Goal: Task Accomplishment & Management: Use online tool/utility

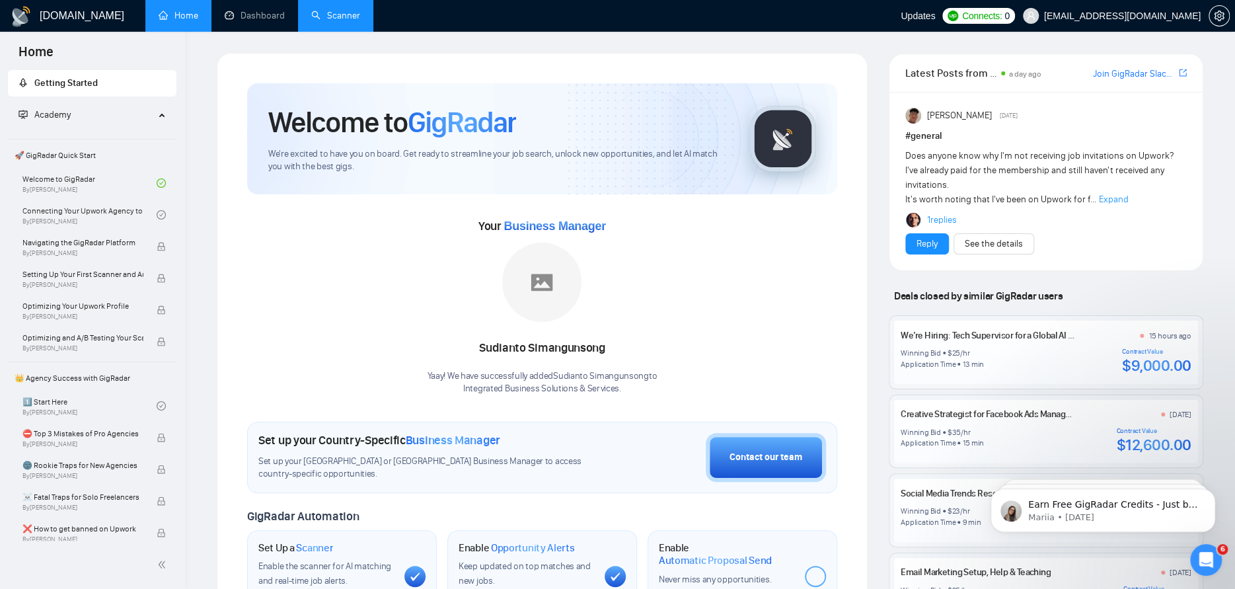
click at [321, 17] on link "Scanner" at bounding box center [335, 15] width 49 height 11
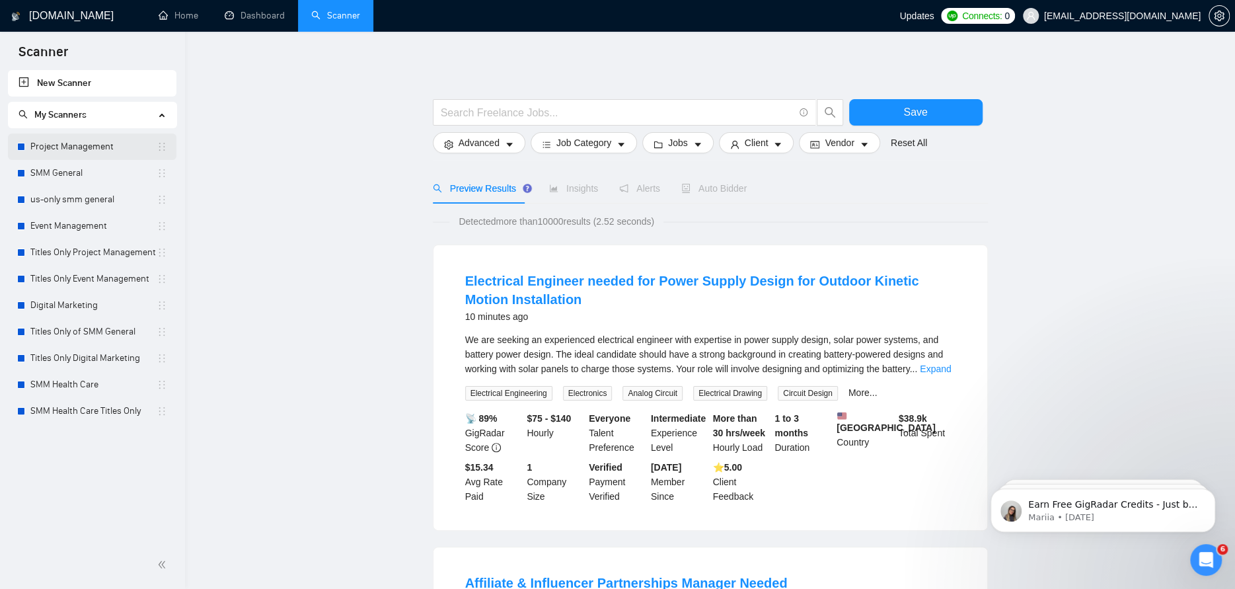
click at [73, 146] on link "Project Management" at bounding box center [93, 146] width 126 height 26
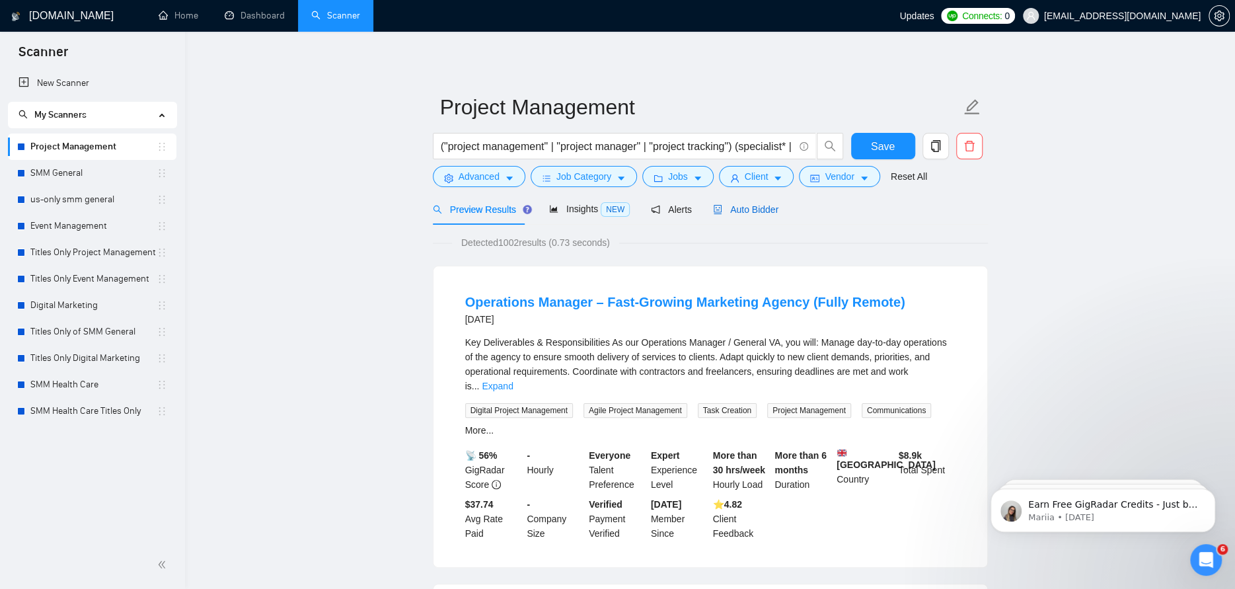
click at [740, 212] on span "Auto Bidder" at bounding box center [745, 209] width 65 height 11
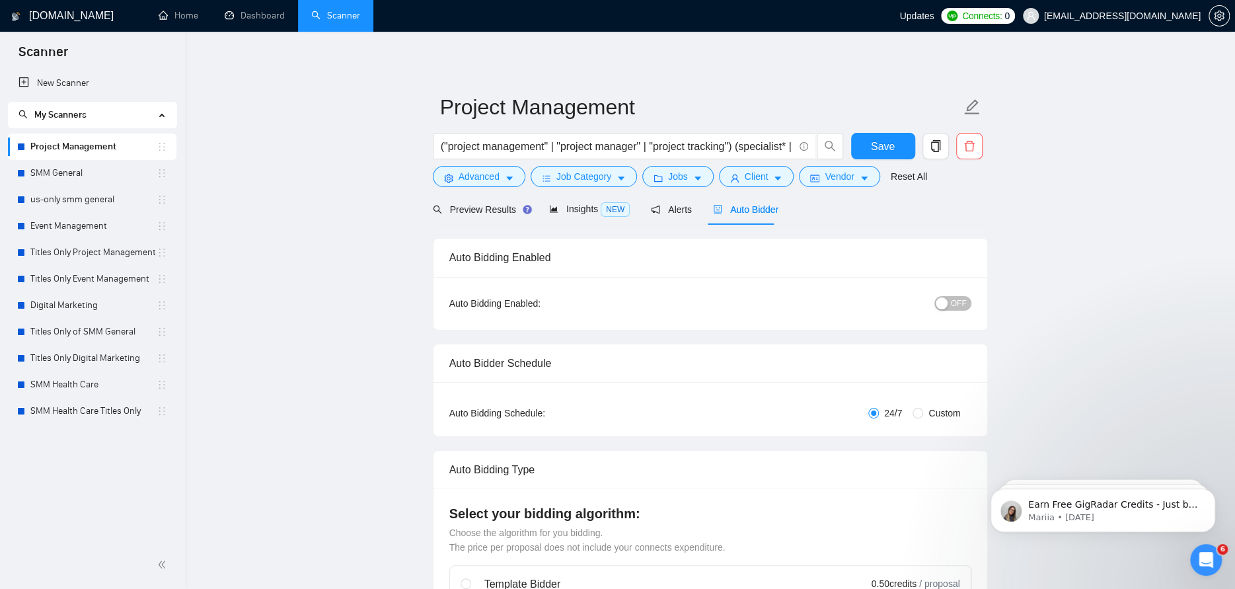
checkbox input "true"
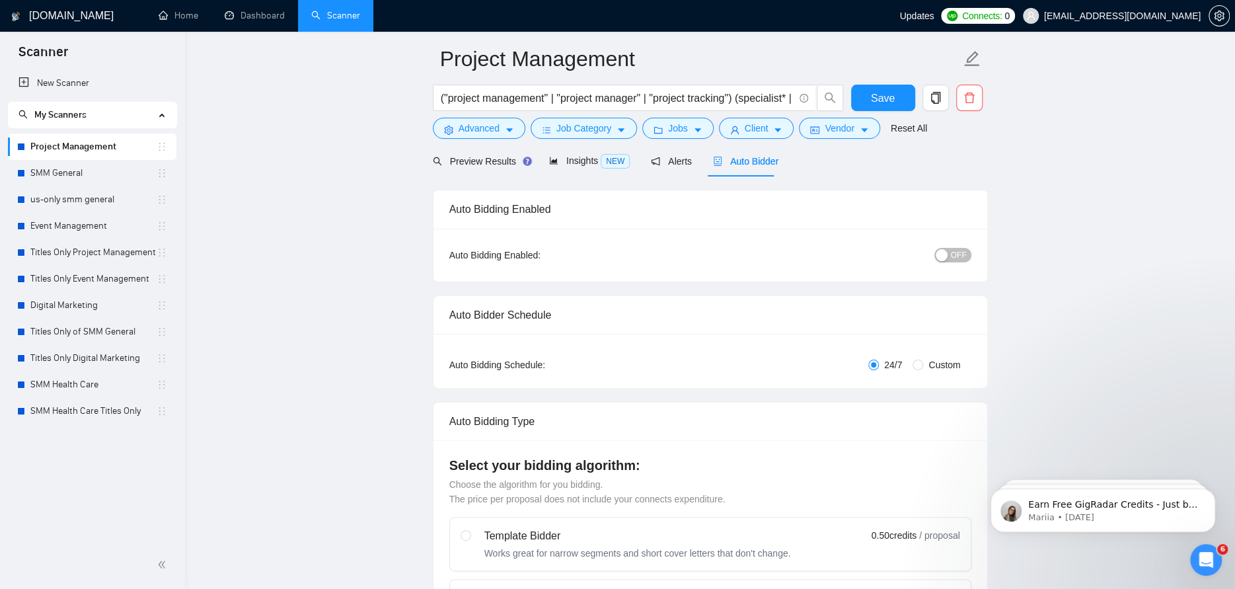
scroll to position [132, 0]
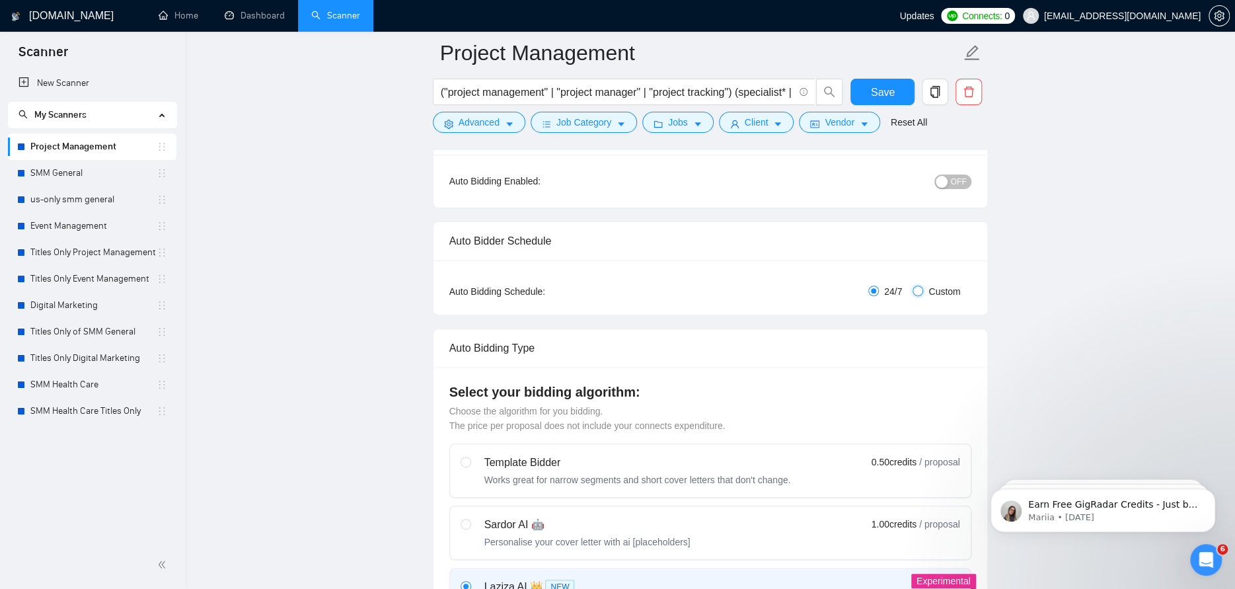
click at [917, 287] on input "Custom" at bounding box center [917, 290] width 11 height 11
radio input "true"
radio input "false"
checkbox input "true"
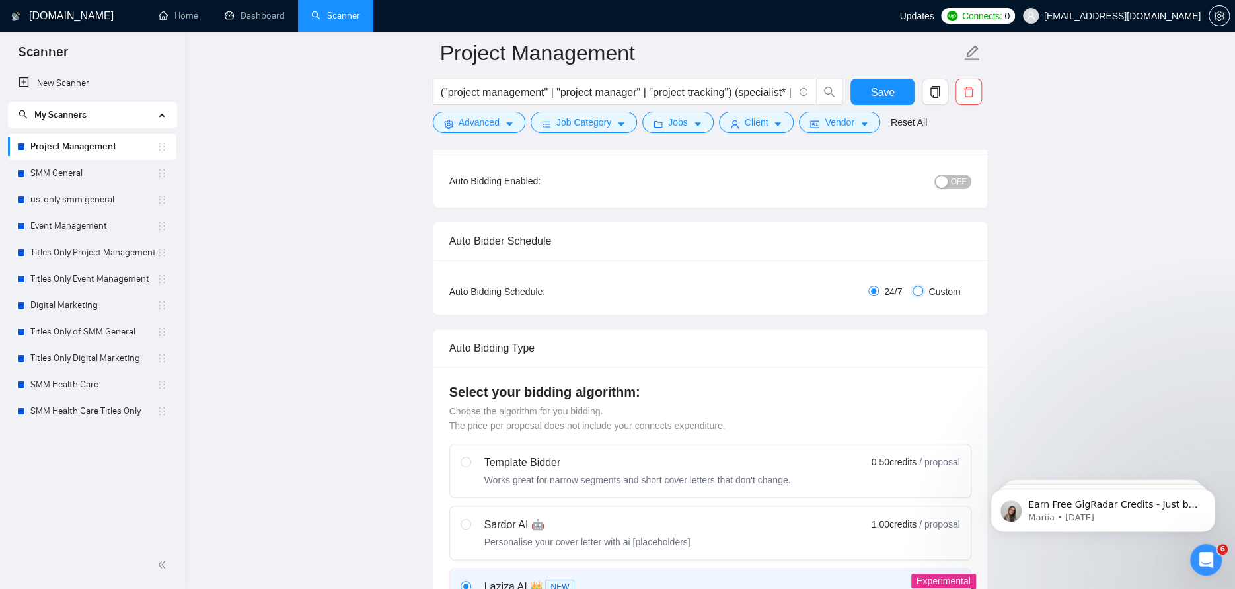
checkbox input "true"
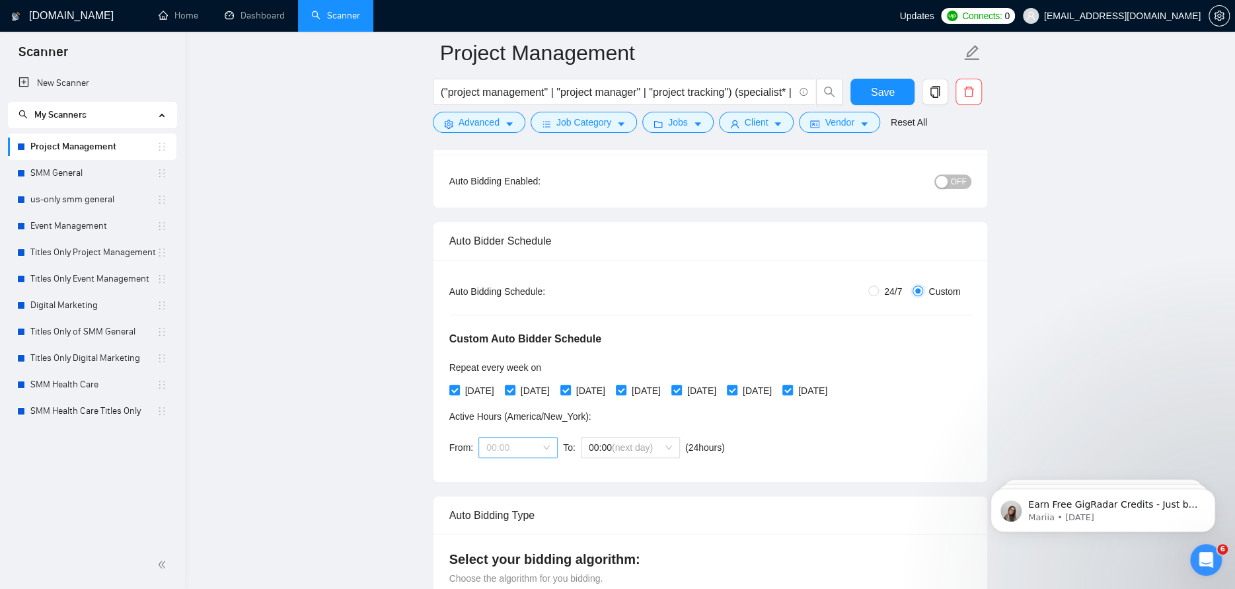
click at [534, 450] on span "00:00" at bounding box center [517, 447] width 63 height 20
click at [507, 551] on div "07:00" at bounding box center [516, 553] width 63 height 15
click at [628, 445] on span "(next day)" at bounding box center [632, 447] width 41 height 11
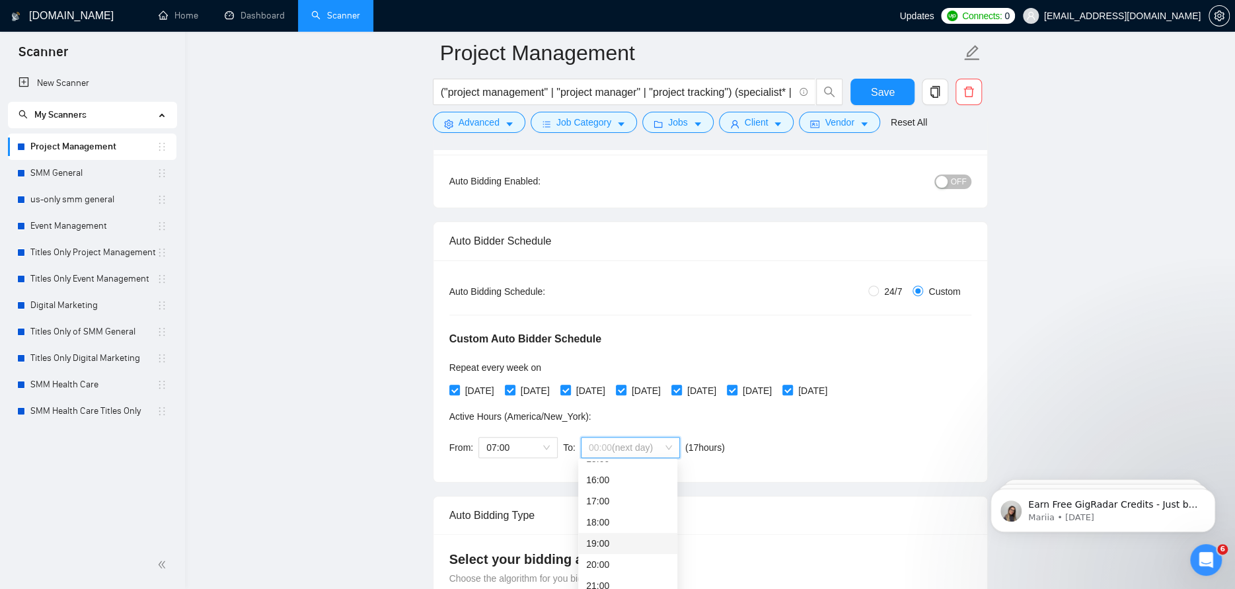
click at [620, 542] on div "19:00" at bounding box center [627, 543] width 83 height 15
click at [898, 94] on button "Save" at bounding box center [882, 92] width 64 height 26
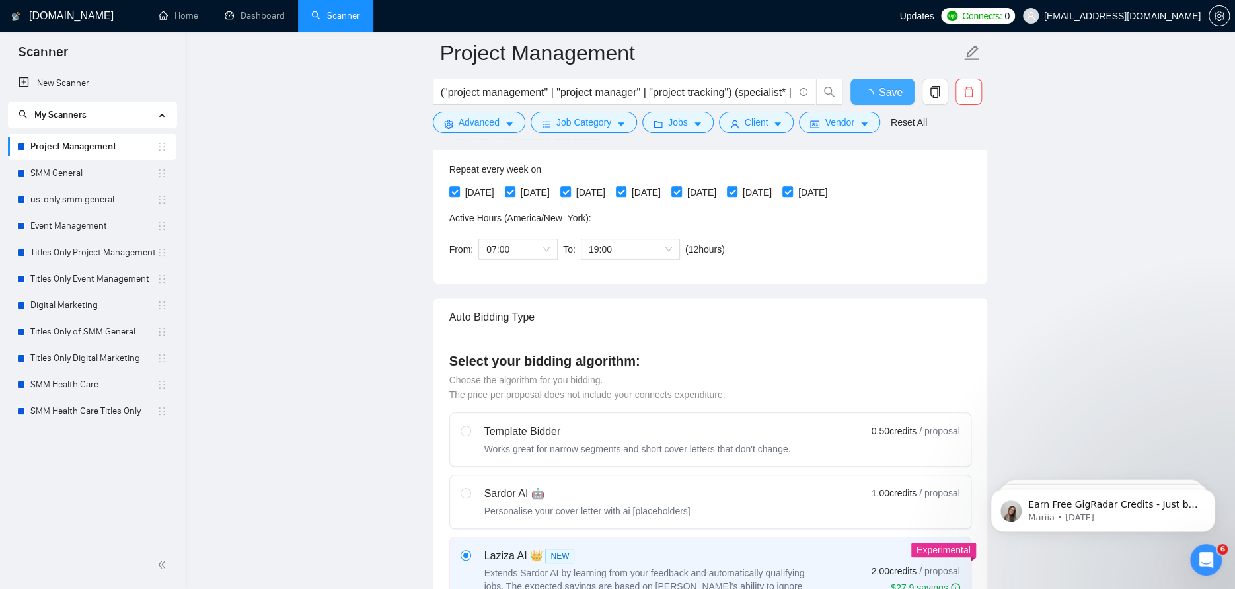
checkbox input "true"
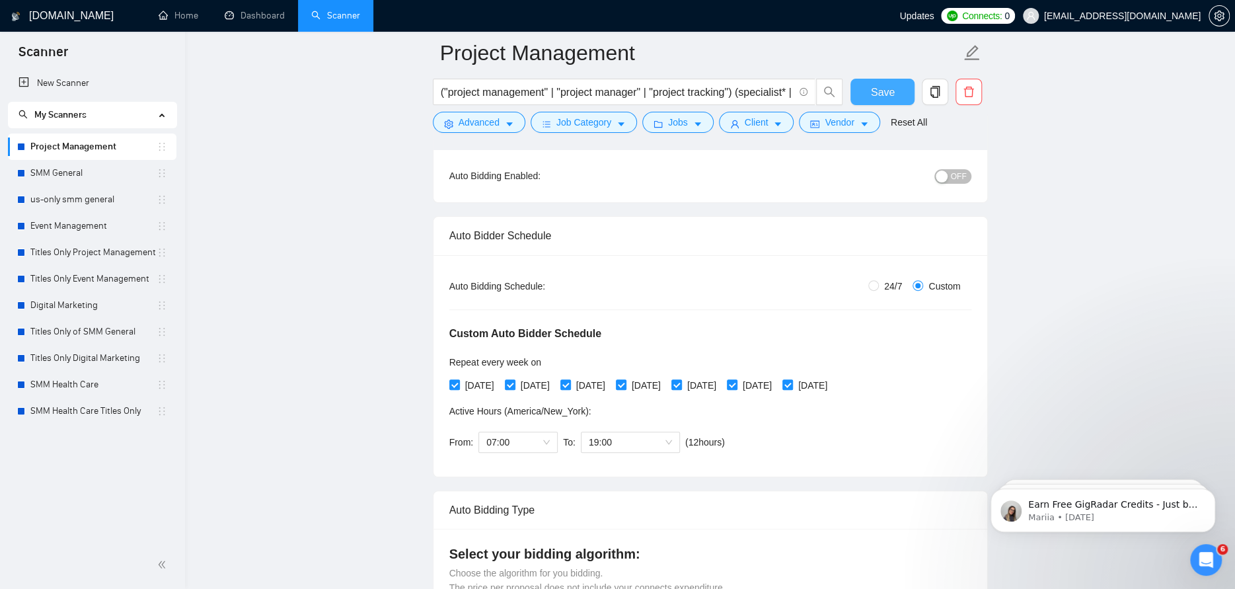
scroll to position [0, 0]
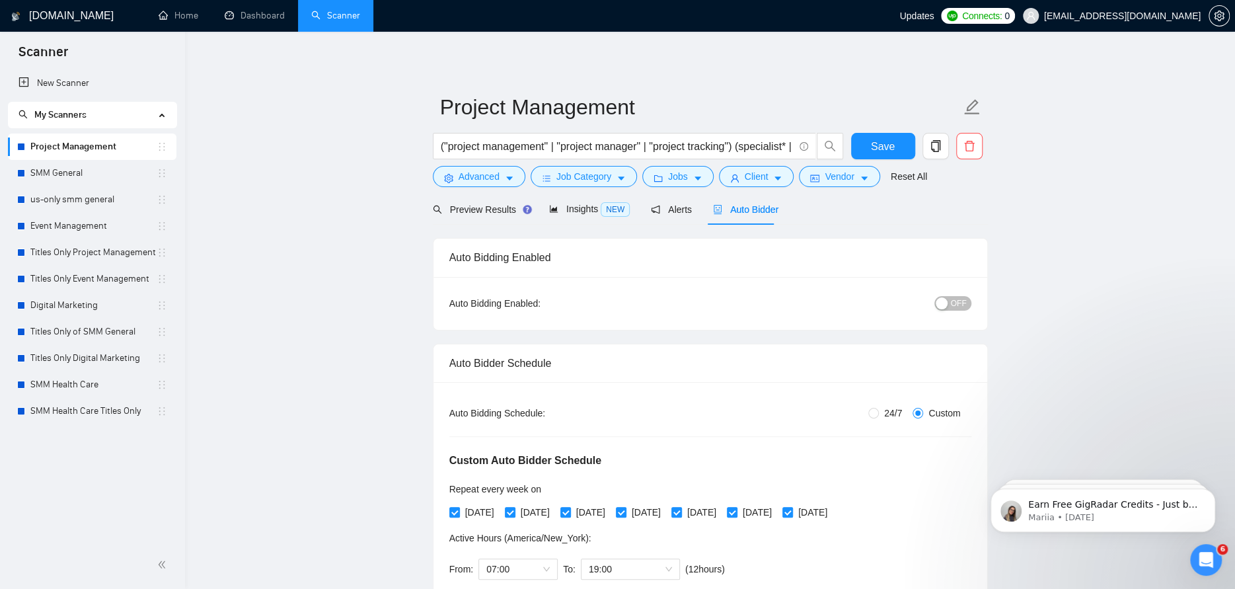
click at [955, 301] on span "OFF" at bounding box center [959, 303] width 16 height 15
click at [82, 254] on link "Titles Only Project Management" at bounding box center [93, 252] width 126 height 26
click at [862, 151] on button "Save" at bounding box center [883, 146] width 64 height 26
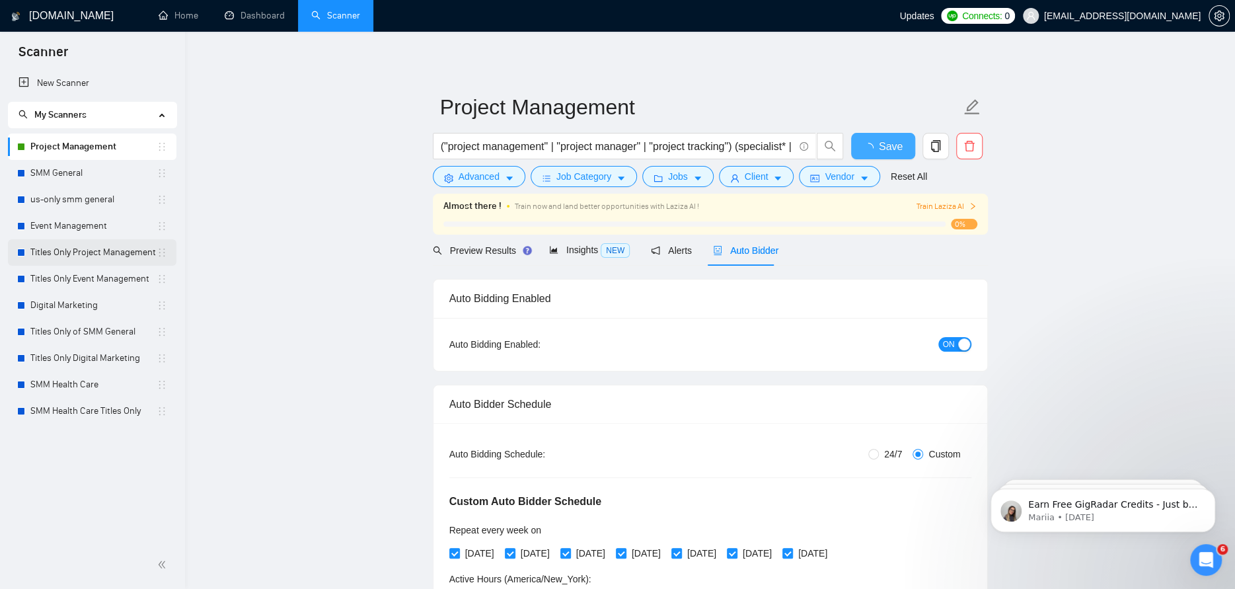
checkbox input "true"
click at [923, 209] on span "Train Laziza AI" at bounding box center [946, 206] width 61 height 13
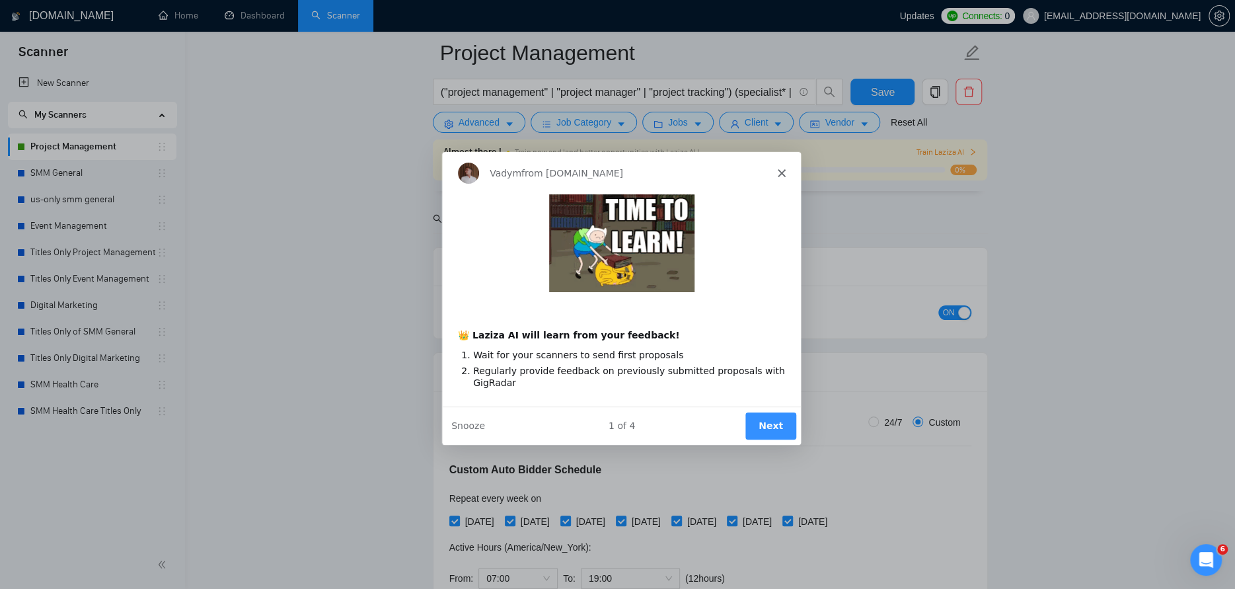
scroll to position [132, 0]
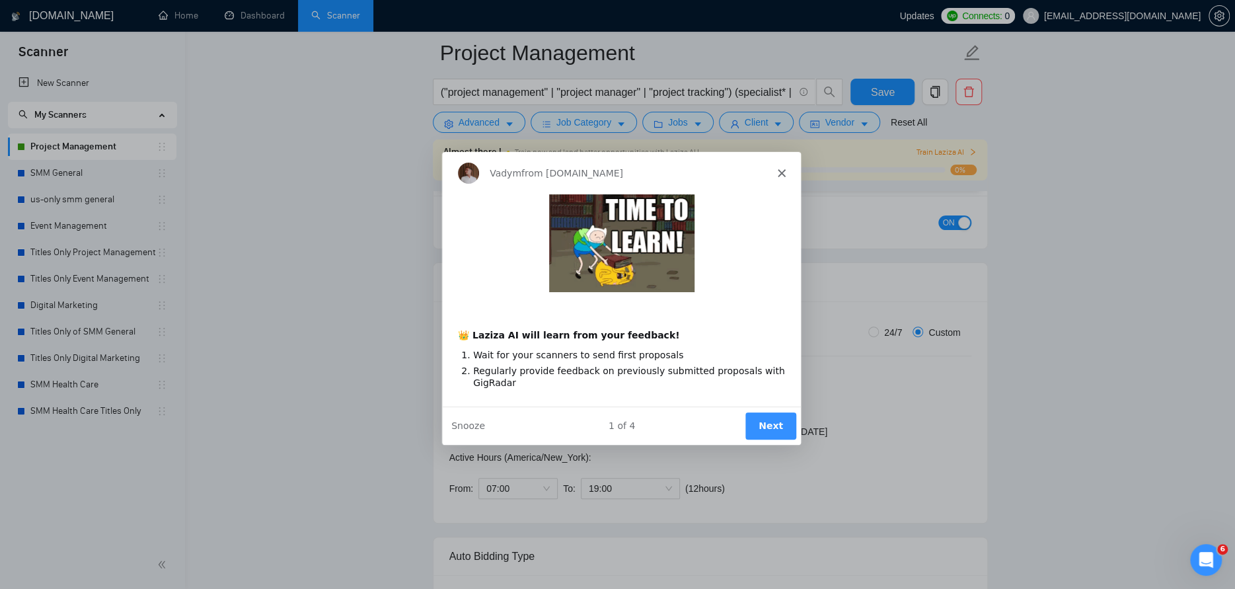
click at [772, 427] on button "Next" at bounding box center [769, 425] width 51 height 27
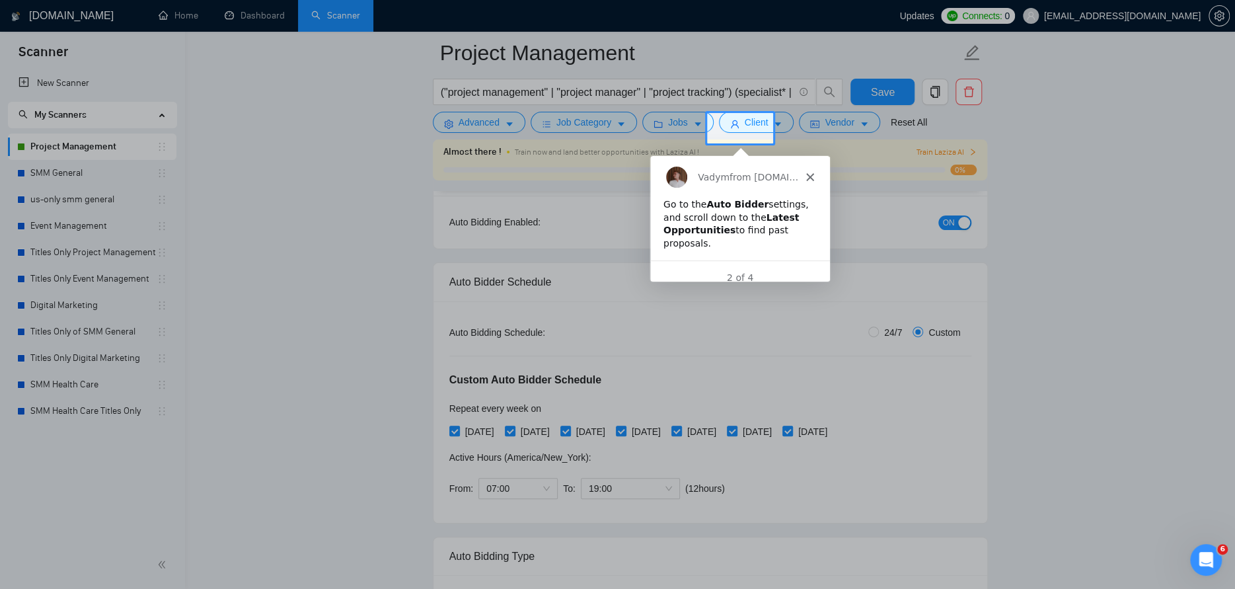
scroll to position [0, 0]
click at [808, 175] on polygon "Close" at bounding box center [809, 176] width 8 height 8
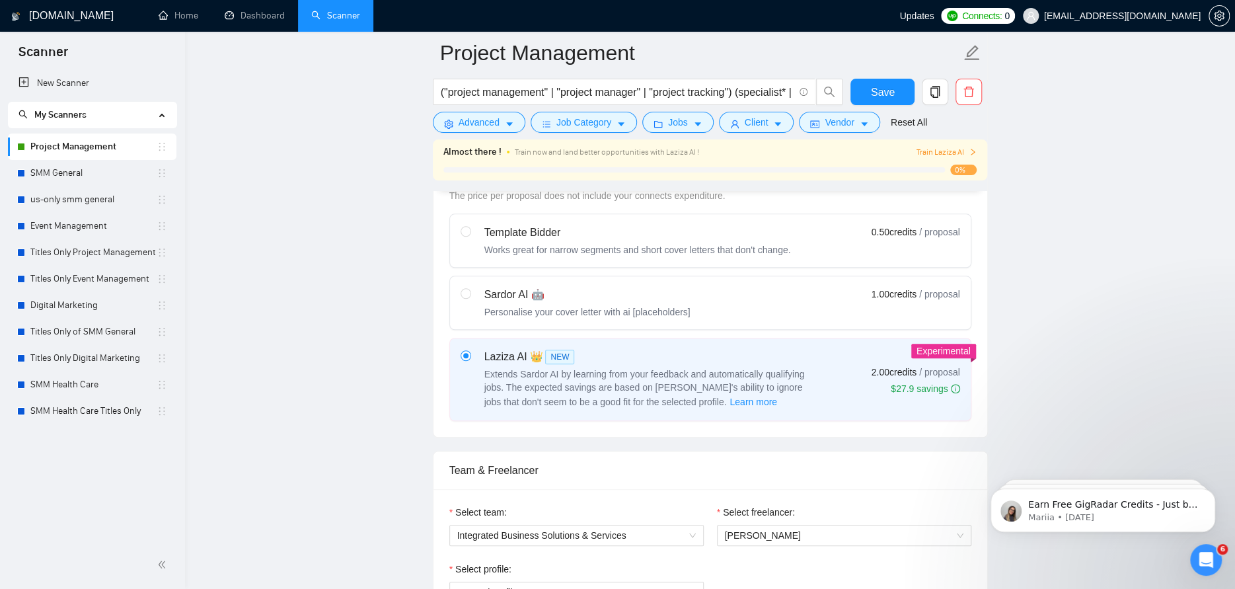
scroll to position [595, 0]
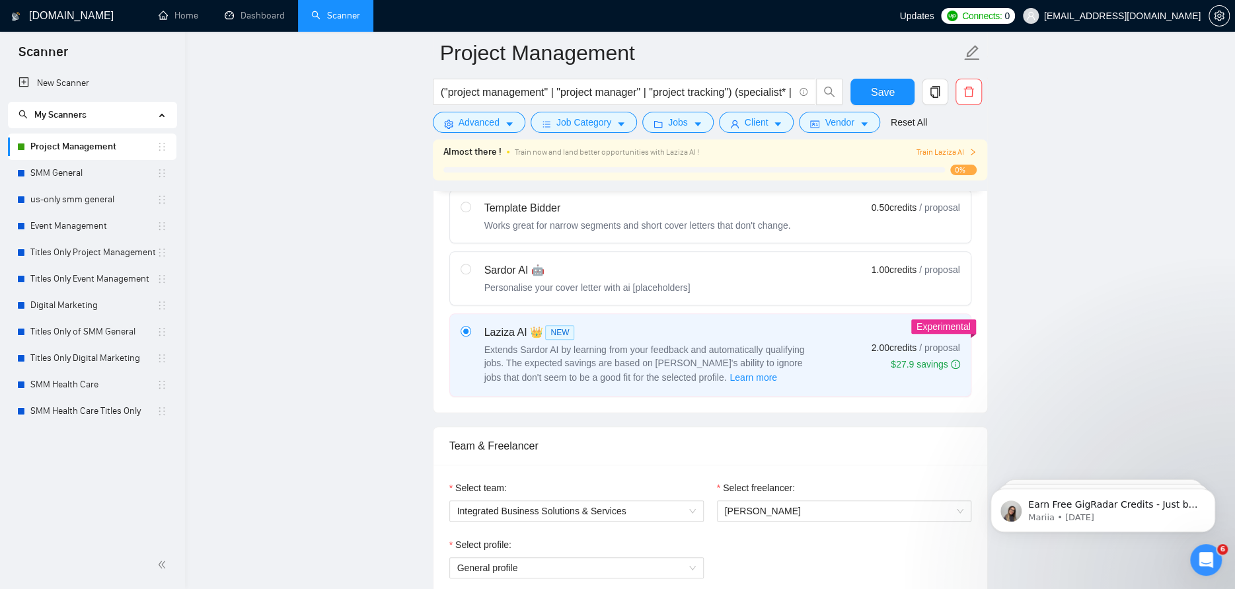
click at [819, 336] on div "Laziza AI 👑 NEW Extends Sardor AI by learning from your feedback and automatica…" at bounding box center [709, 354] width 499 height 61
click at [470, 335] on input "radio" at bounding box center [464, 330] width 9 height 9
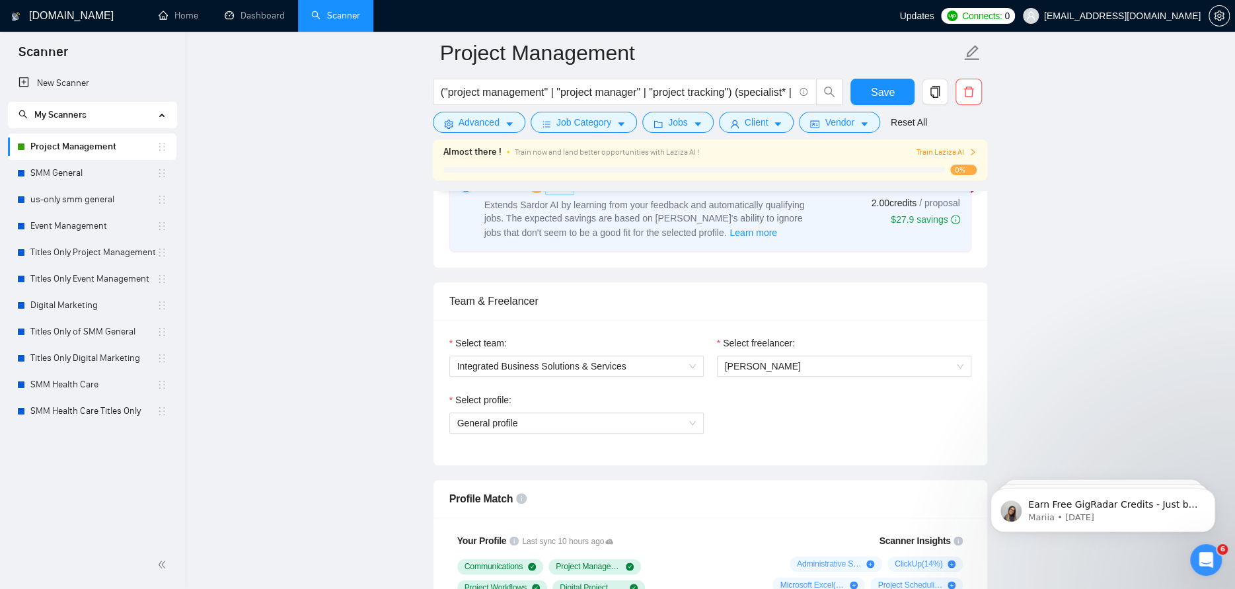
scroll to position [727, 0]
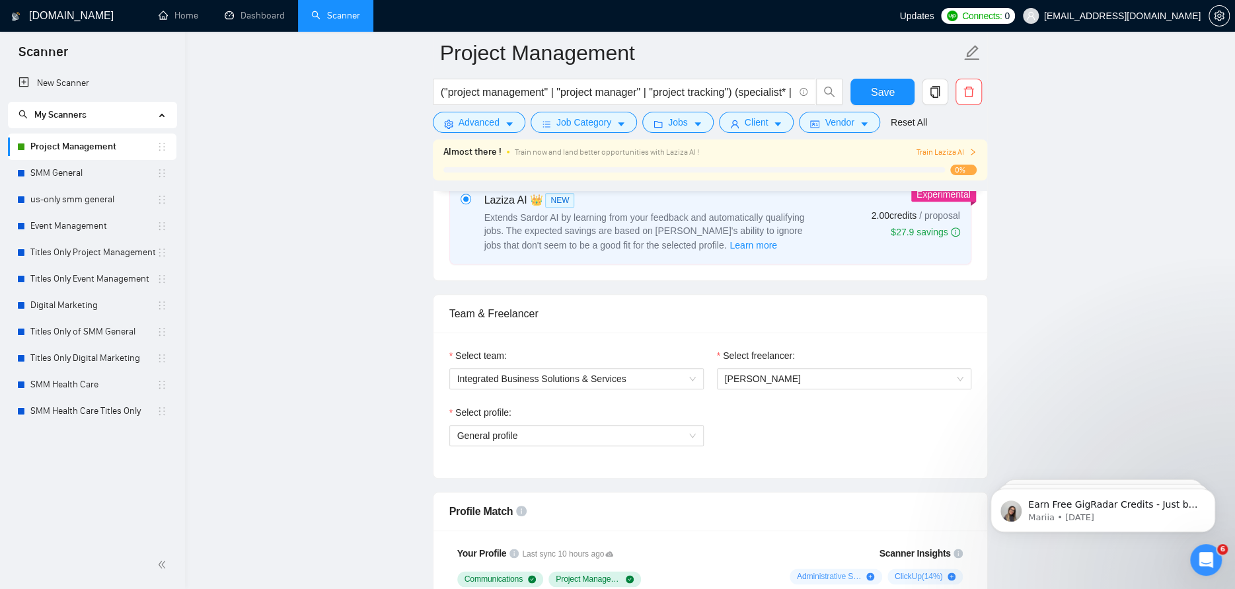
click at [961, 152] on span "Train Laziza AI" at bounding box center [946, 152] width 61 height 13
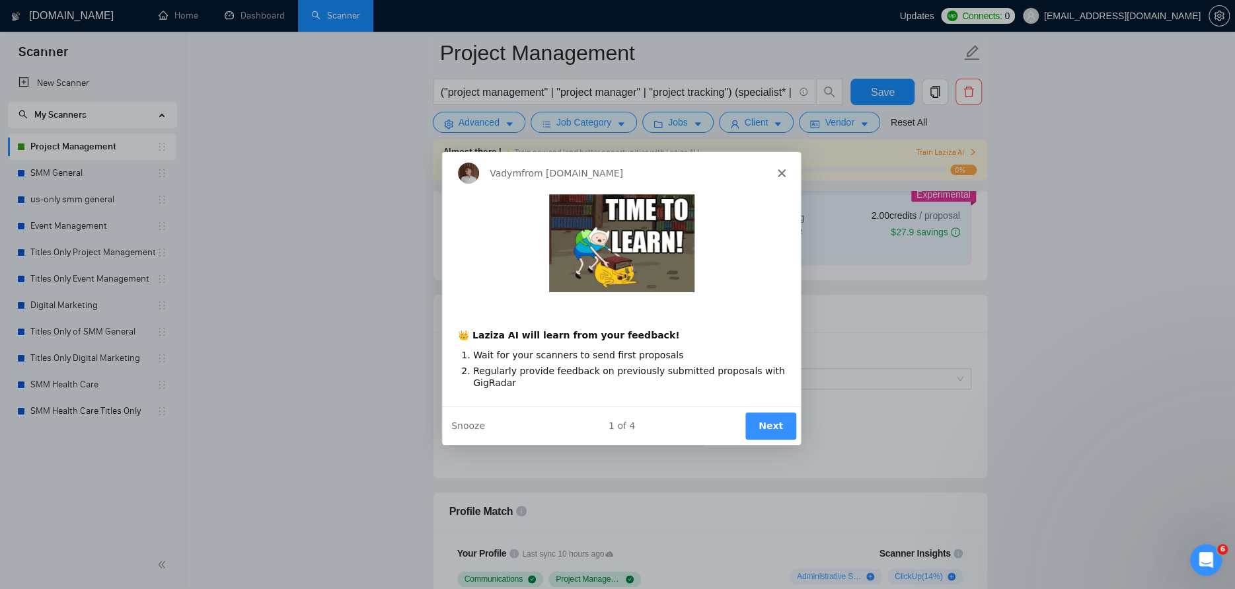
scroll to position [0, 0]
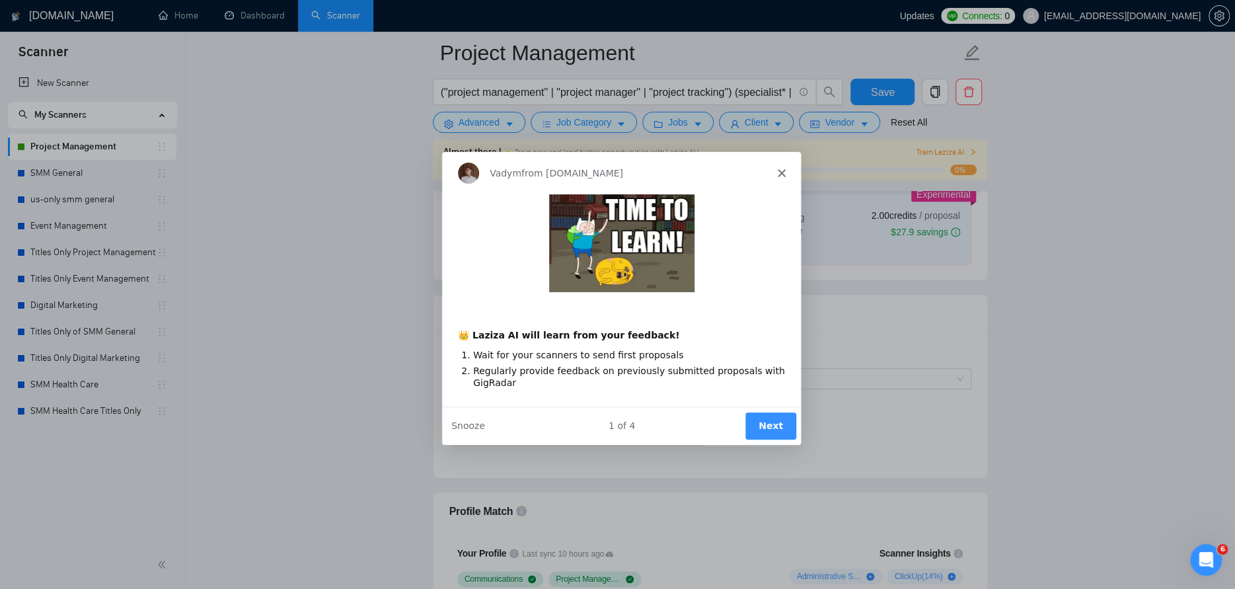
click at [766, 422] on button "Next" at bounding box center [769, 425] width 51 height 27
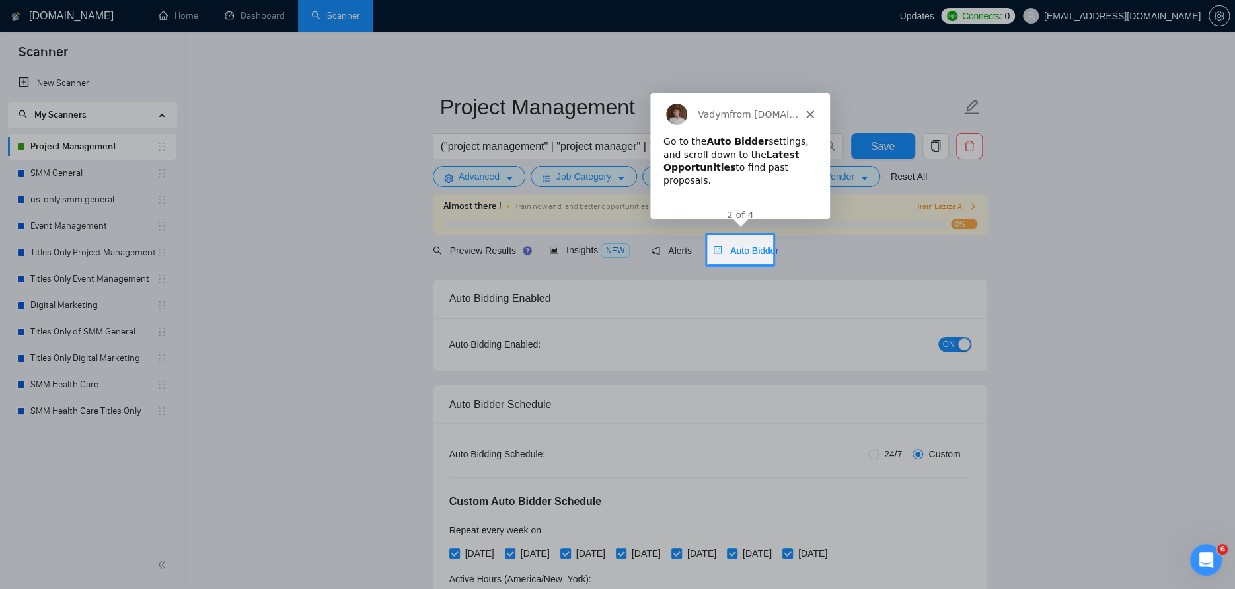
click at [731, 242] on div "Auto Bidder" at bounding box center [745, 250] width 65 height 31
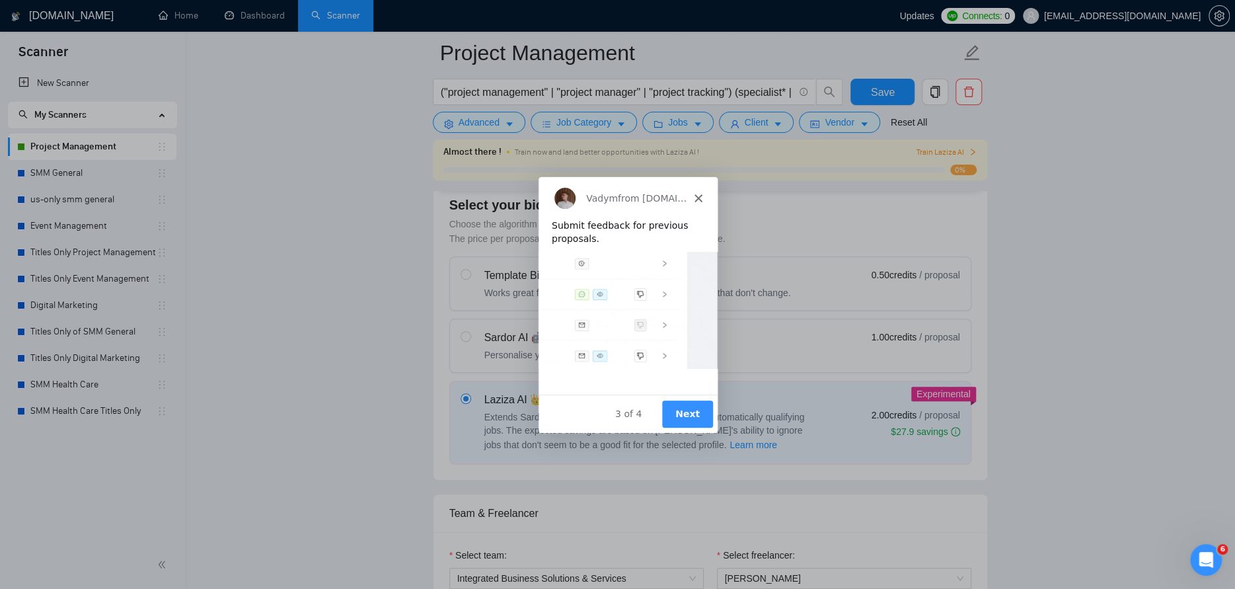
scroll to position [529, 0]
click at [692, 410] on button "Next" at bounding box center [686, 413] width 51 height 27
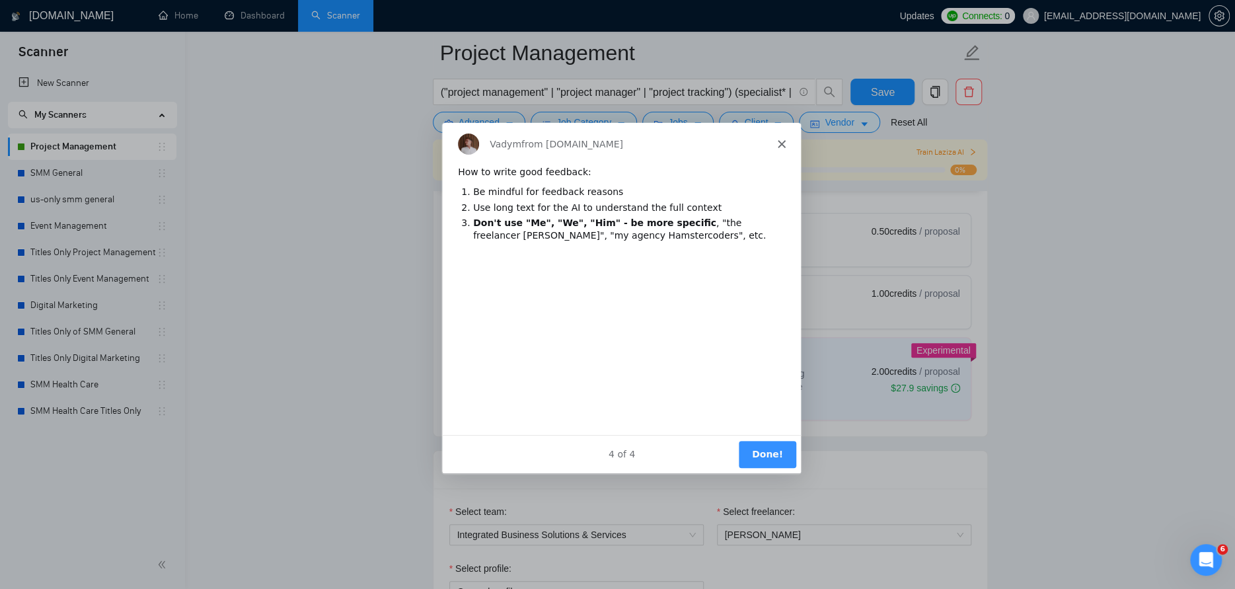
scroll to position [595, 0]
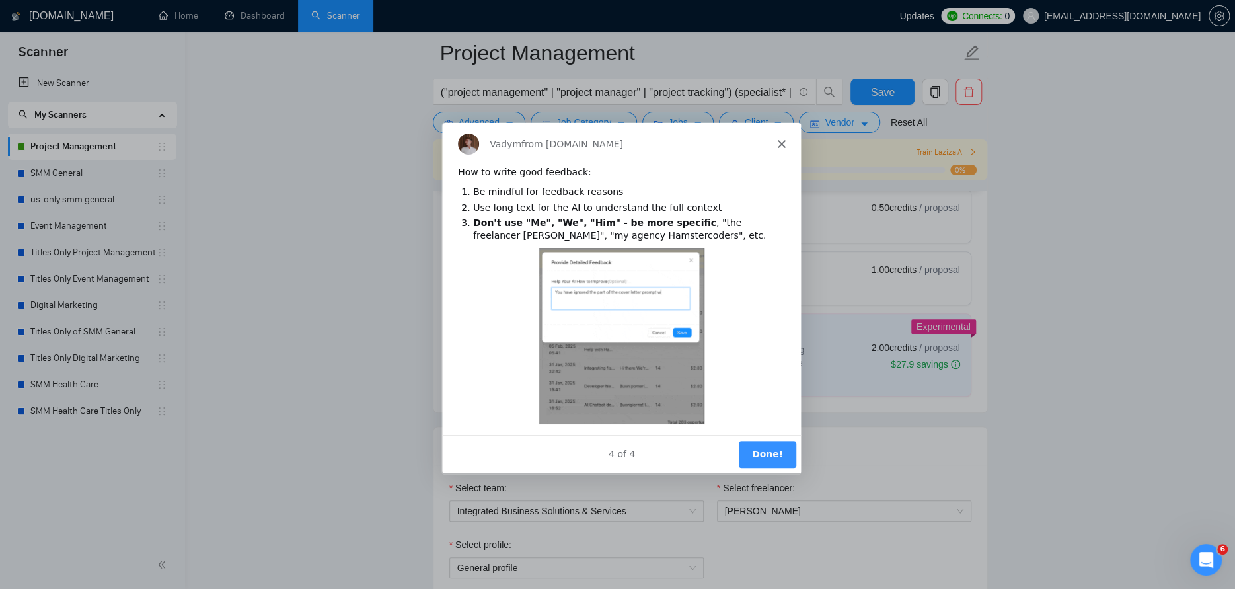
click at [749, 441] on button "Done!" at bounding box center [765, 453] width 57 height 27
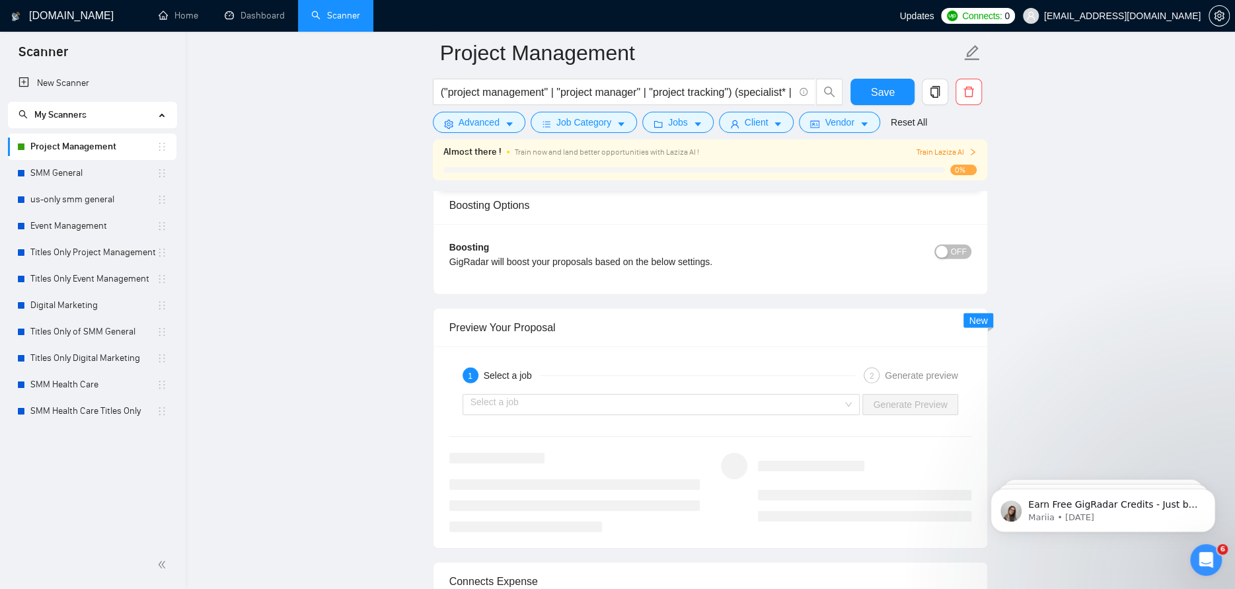
scroll to position [2643, 0]
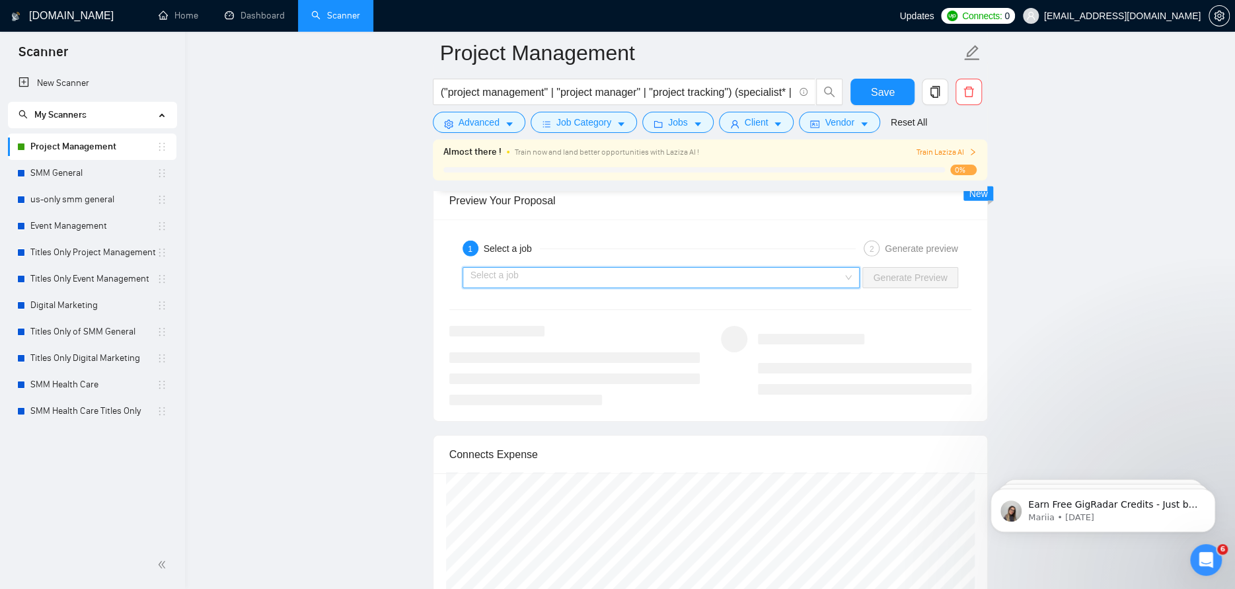
click at [661, 274] on input "search" at bounding box center [656, 278] width 373 height 20
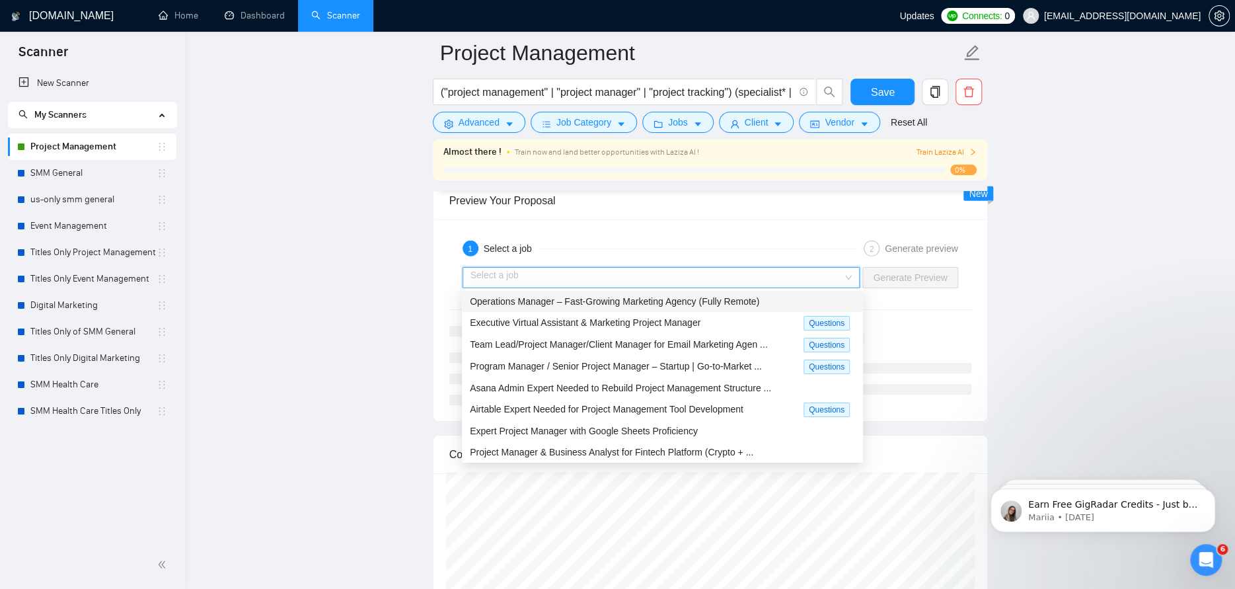
click at [645, 298] on span "Operations Manager – Fast-Growing Marketing Agency (Fully Remote)" at bounding box center [614, 301] width 289 height 11
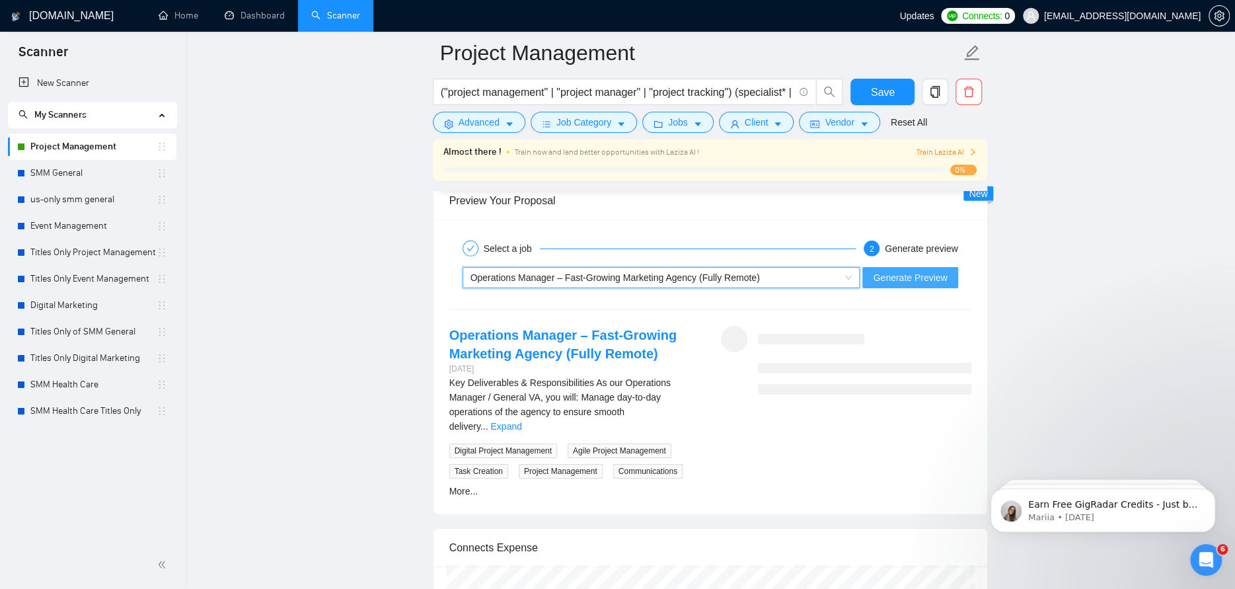
click at [892, 273] on span "Generate Preview" at bounding box center [910, 277] width 74 height 15
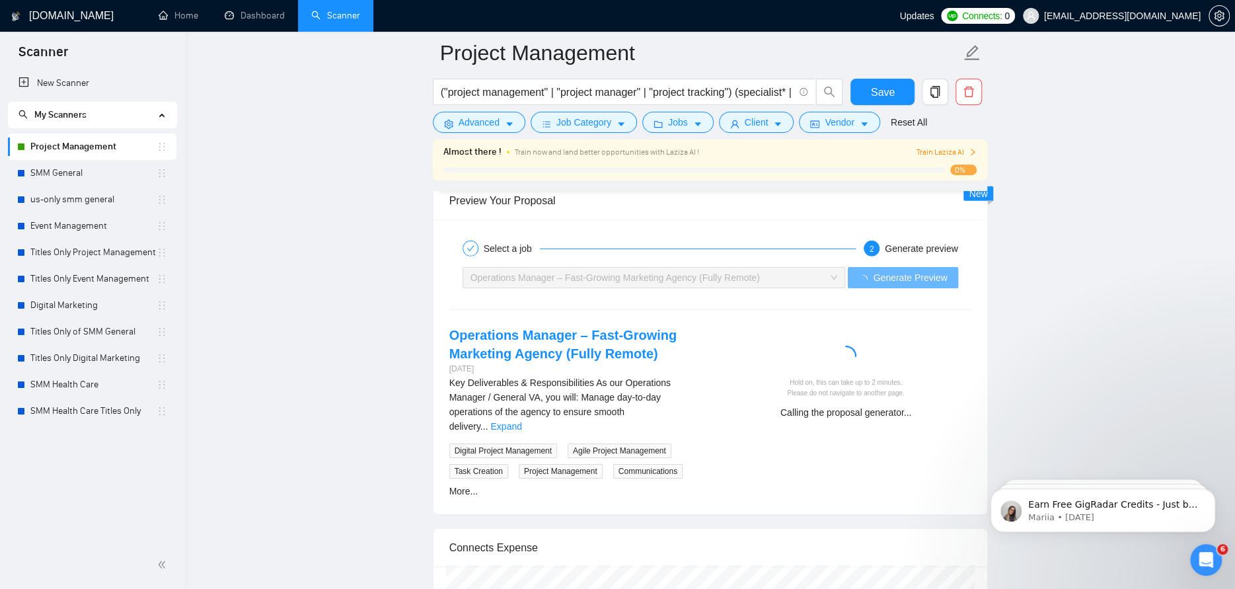
click at [920, 146] on span "Train Laziza AI" at bounding box center [946, 152] width 61 height 13
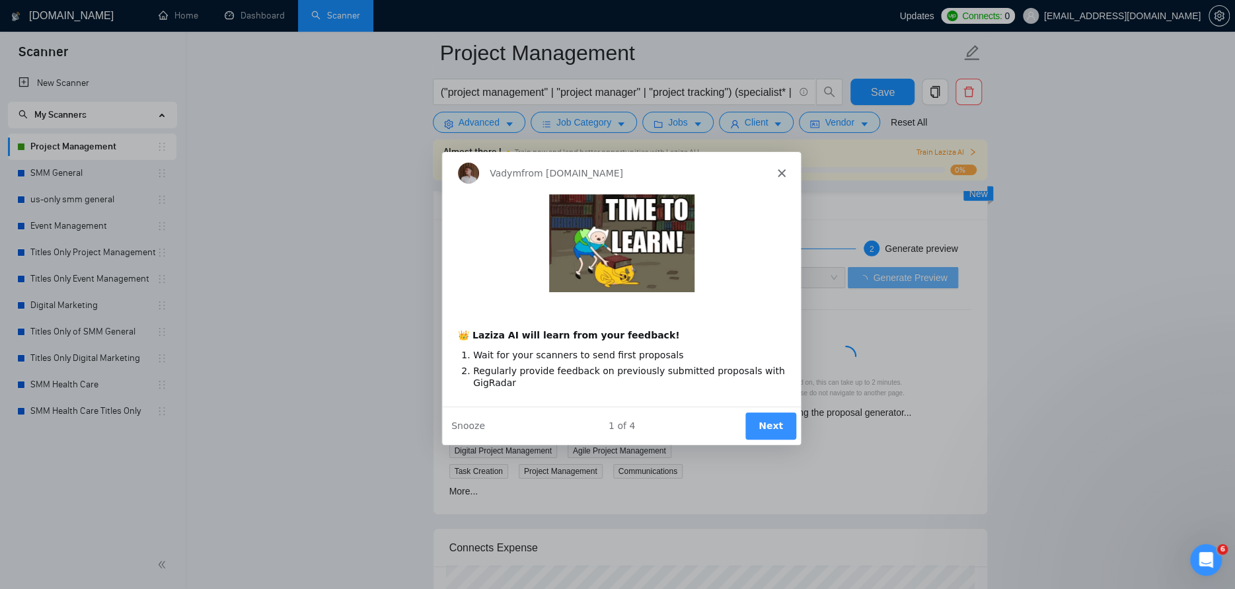
scroll to position [0, 0]
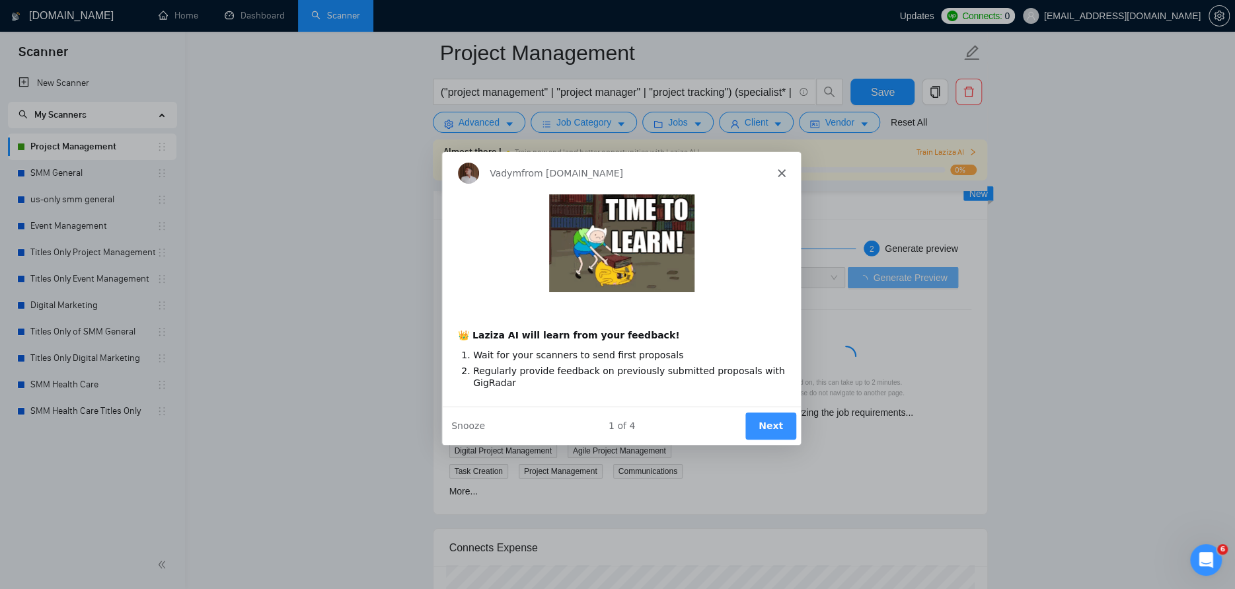
click at [768, 426] on button "Next" at bounding box center [769, 425] width 51 height 27
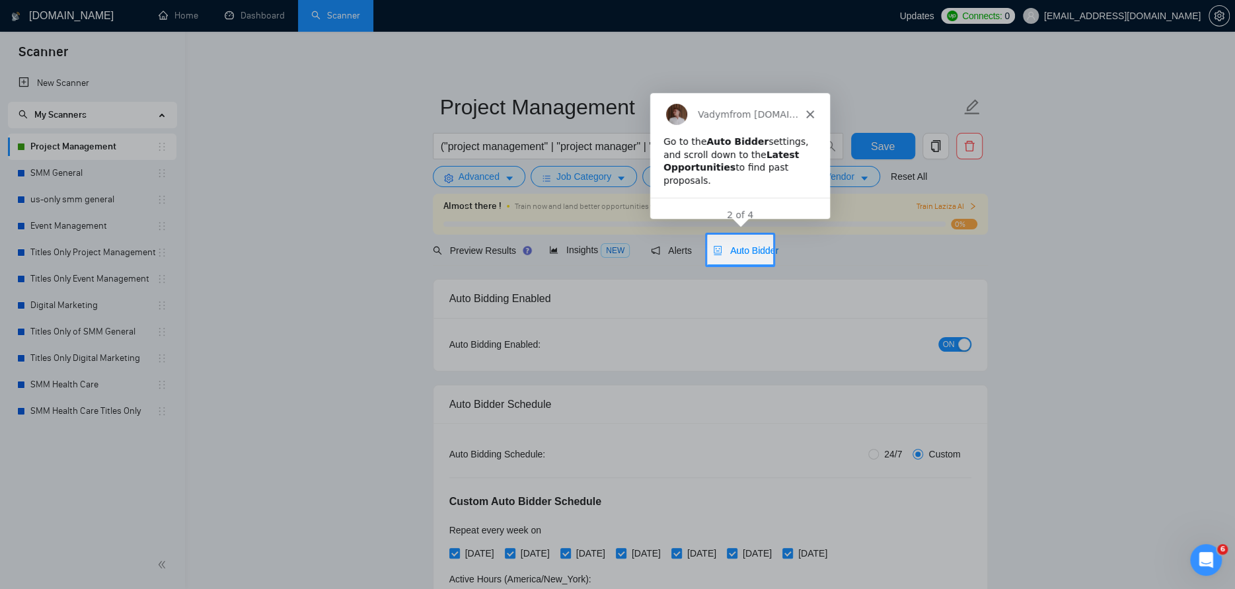
click at [737, 246] on span "Auto Bidder" at bounding box center [745, 250] width 65 height 11
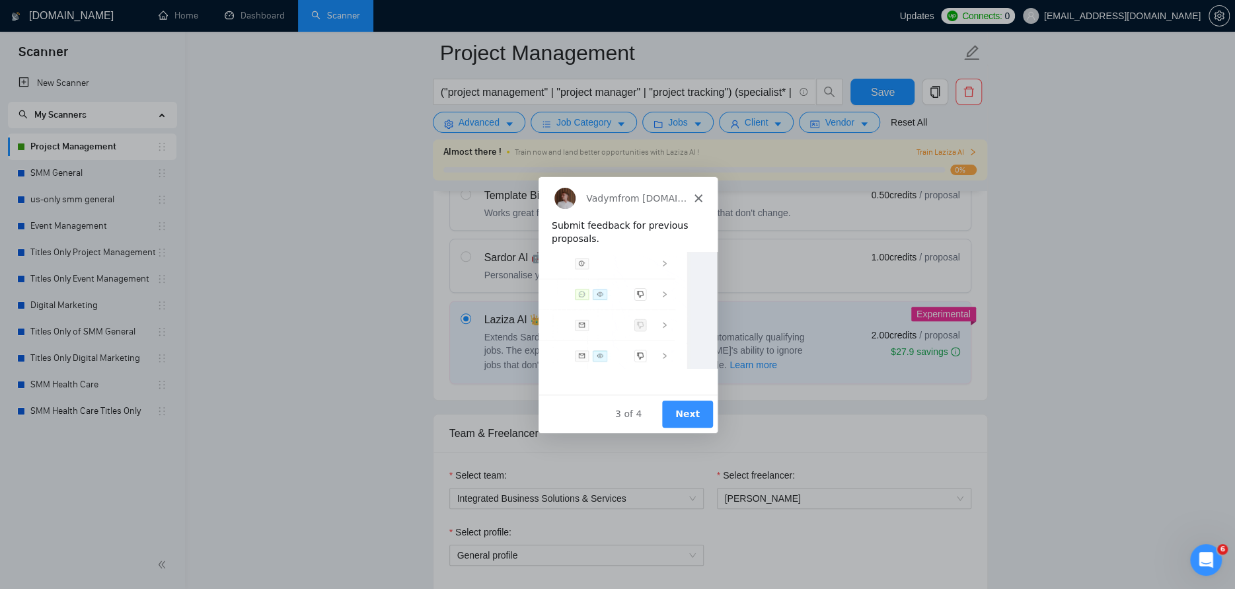
scroll to position [793, 0]
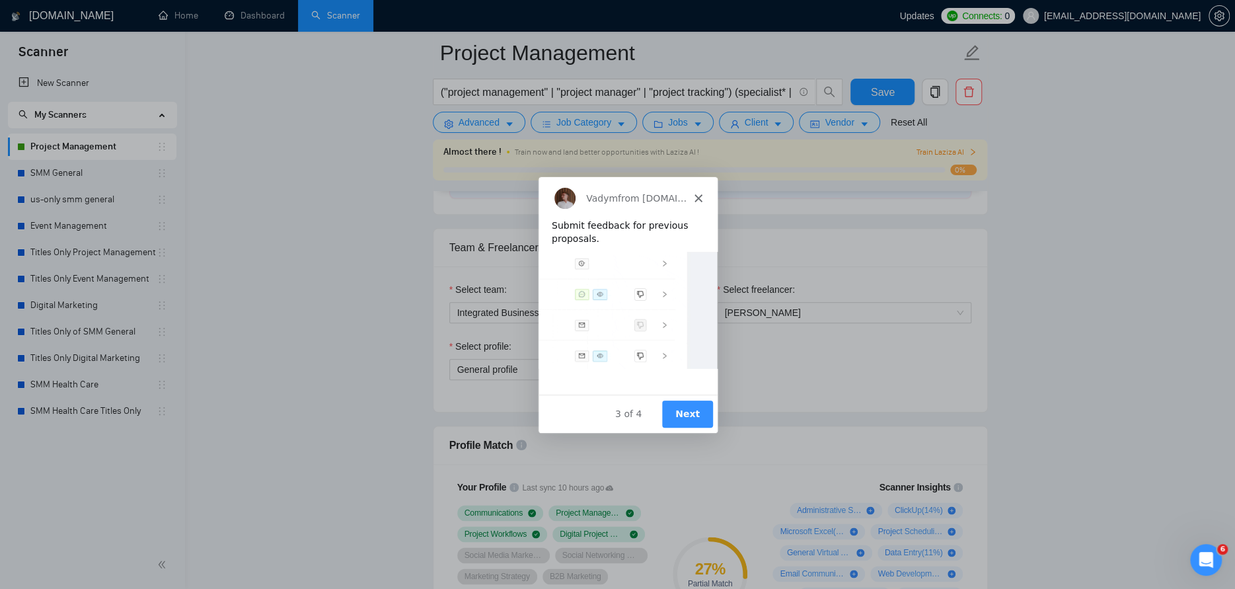
click at [691, 413] on button "Next" at bounding box center [686, 413] width 51 height 27
click at [691, 418] on button "Next" at bounding box center [686, 413] width 51 height 27
drag, startPoint x: 694, startPoint y: 412, endPoint x: 694, endPoint y: 420, distance: 7.9
click at [694, 420] on button "Next" at bounding box center [686, 413] width 51 height 27
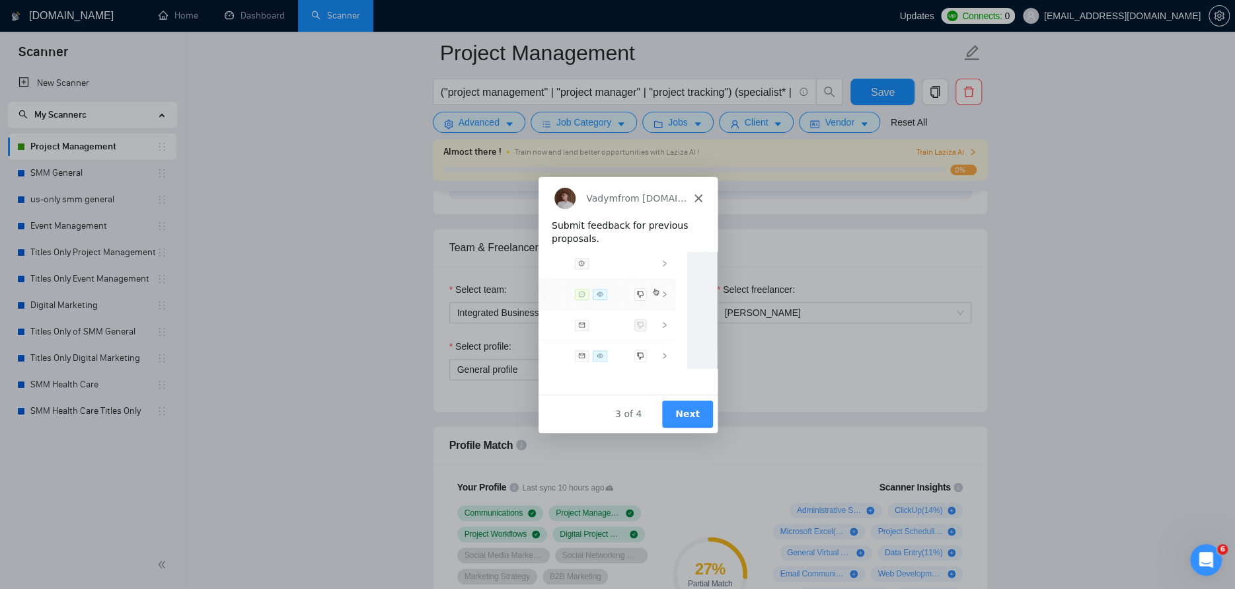
click at [694, 409] on button "Next" at bounding box center [686, 413] width 51 height 27
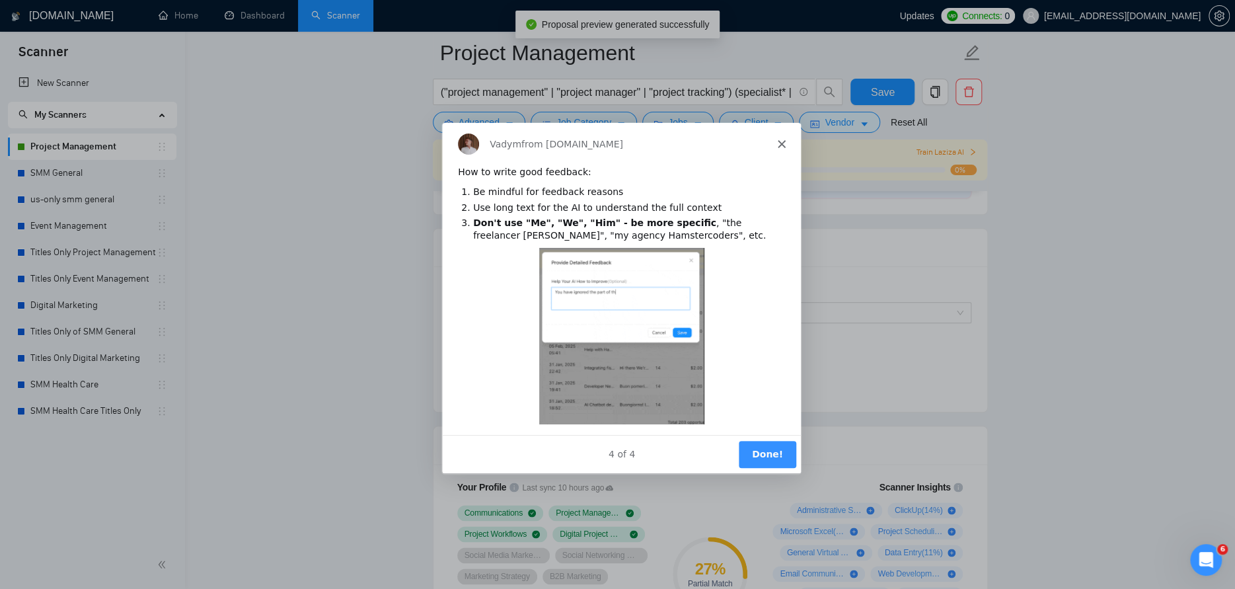
click at [776, 457] on button "Done!" at bounding box center [765, 453] width 57 height 27
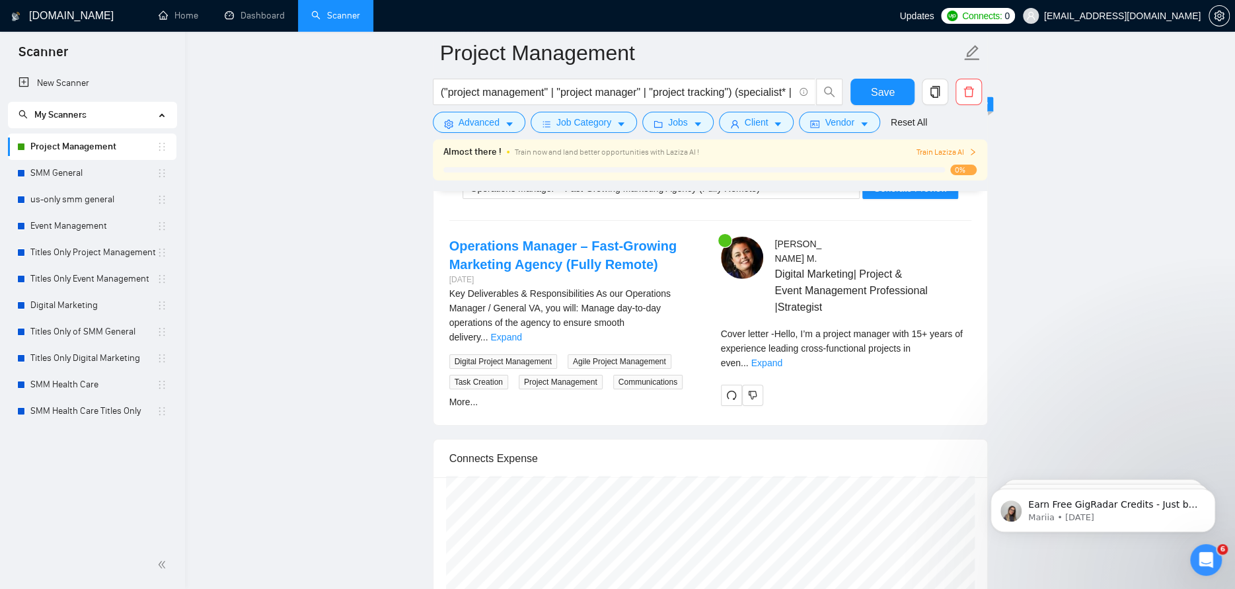
scroll to position [2709, 0]
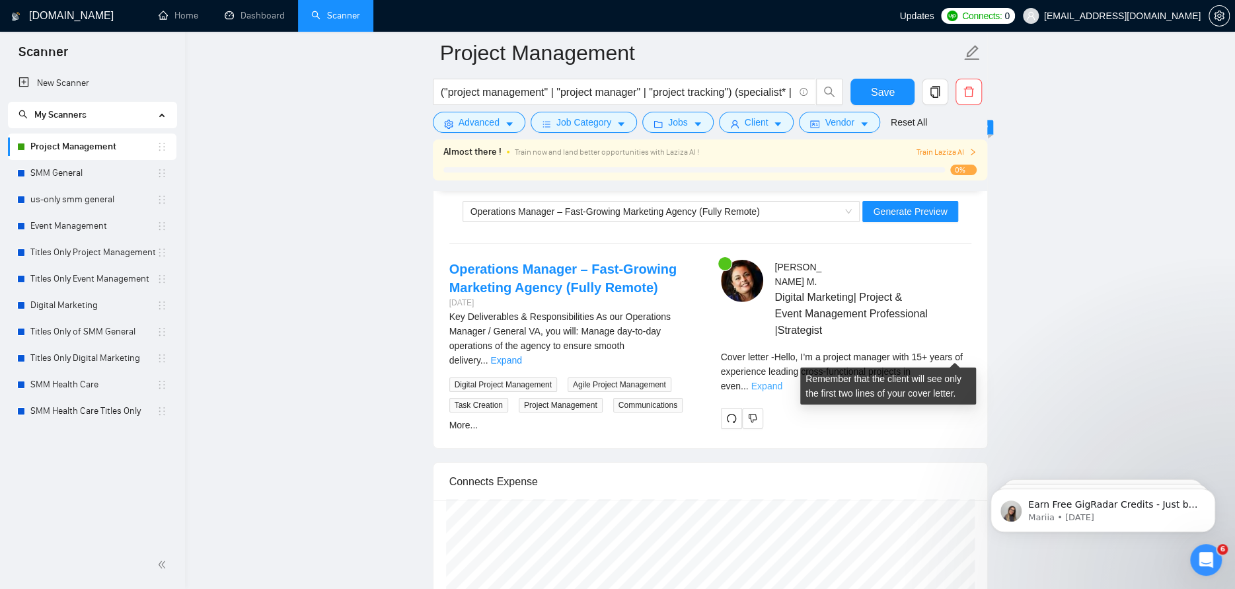
click at [782, 381] on link "Expand" at bounding box center [766, 386] width 31 height 11
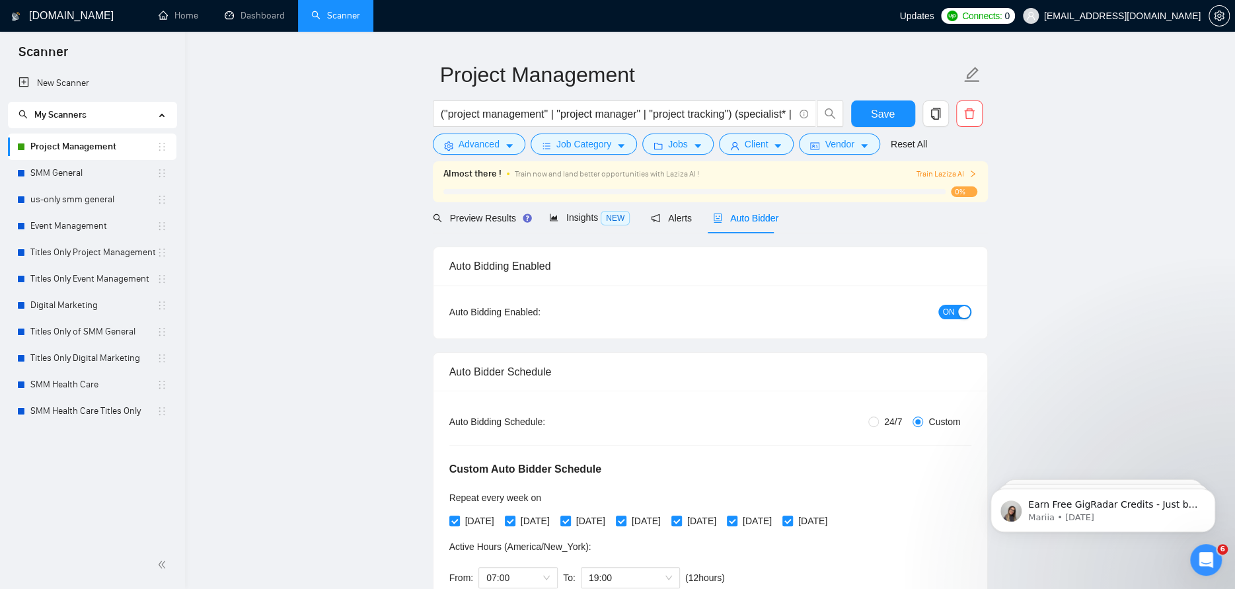
scroll to position [0, 0]
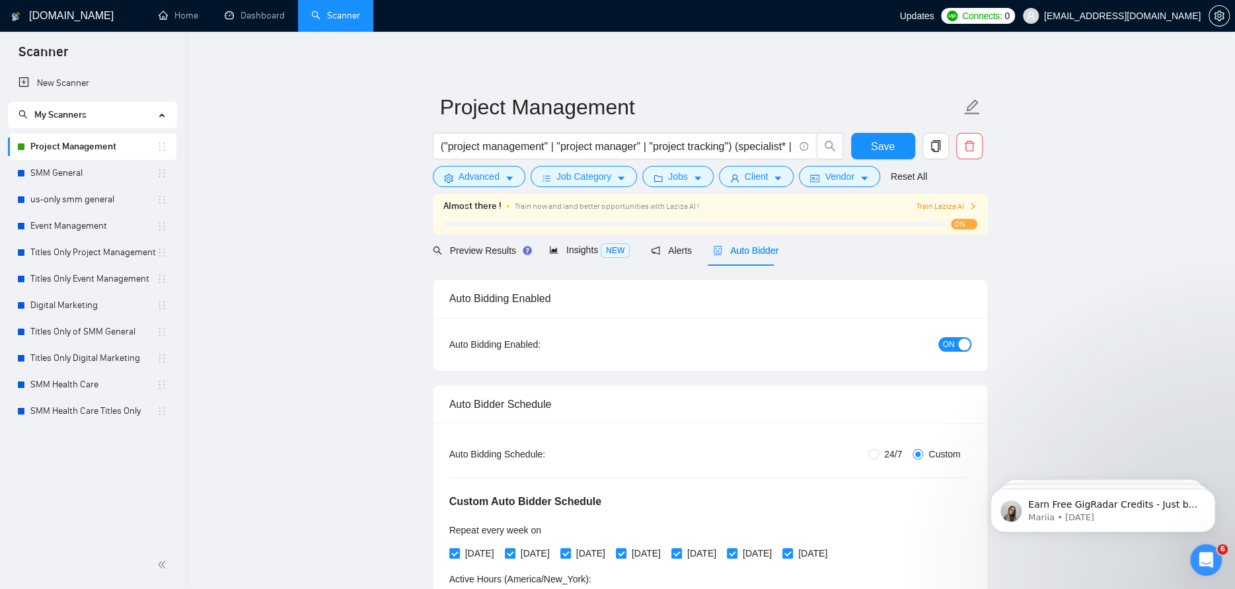
click at [91, 253] on link "Titles Only Project Management" at bounding box center [93, 252] width 126 height 26
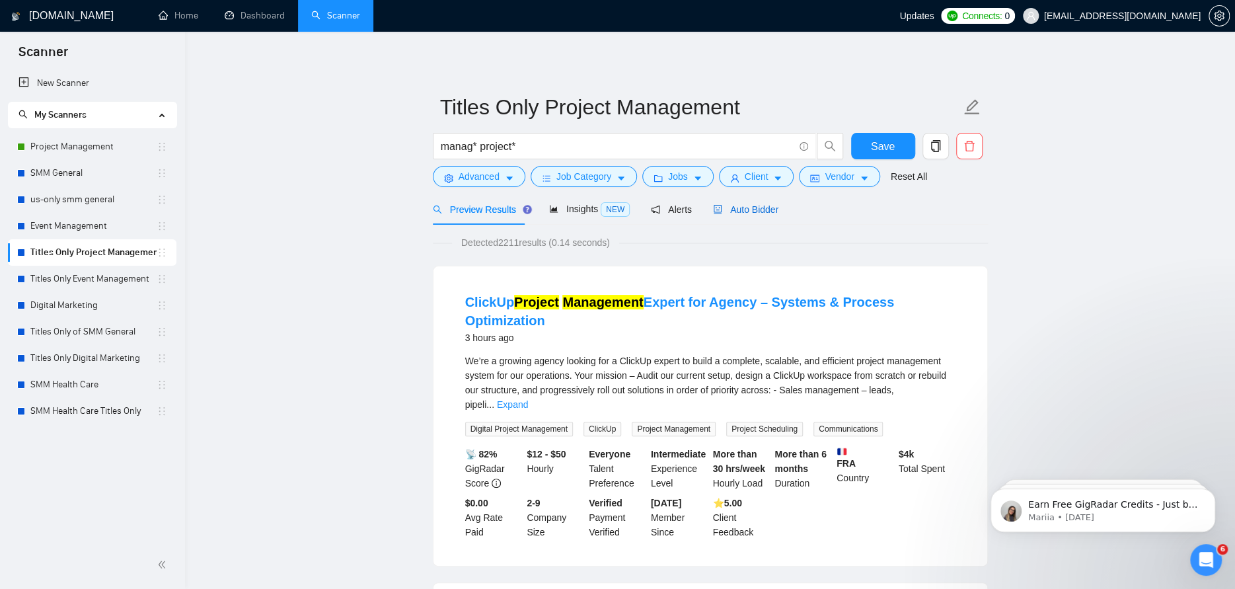
drag, startPoint x: 745, startPoint y: 207, endPoint x: 753, endPoint y: 210, distance: 8.4
click at [745, 207] on span "Auto Bidder" at bounding box center [745, 209] width 65 height 11
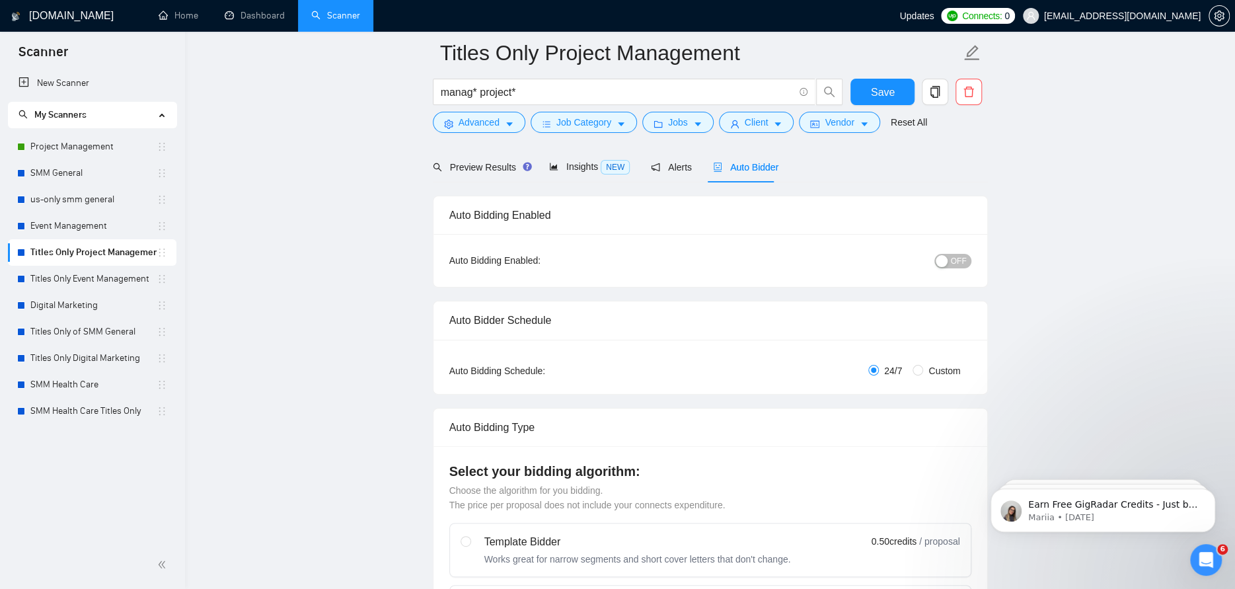
scroll to position [66, 0]
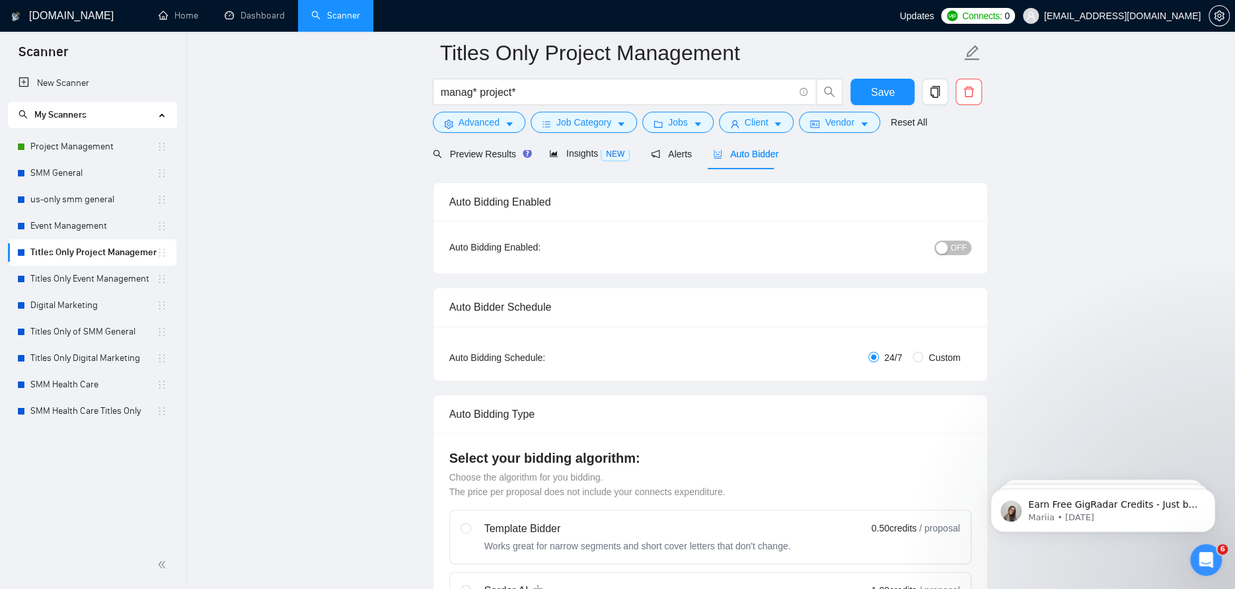
click at [943, 355] on span "Custom" at bounding box center [944, 357] width 42 height 15
click at [923, 355] on input "Custom" at bounding box center [917, 356] width 11 height 11
radio input "true"
radio input "false"
checkbox input "true"
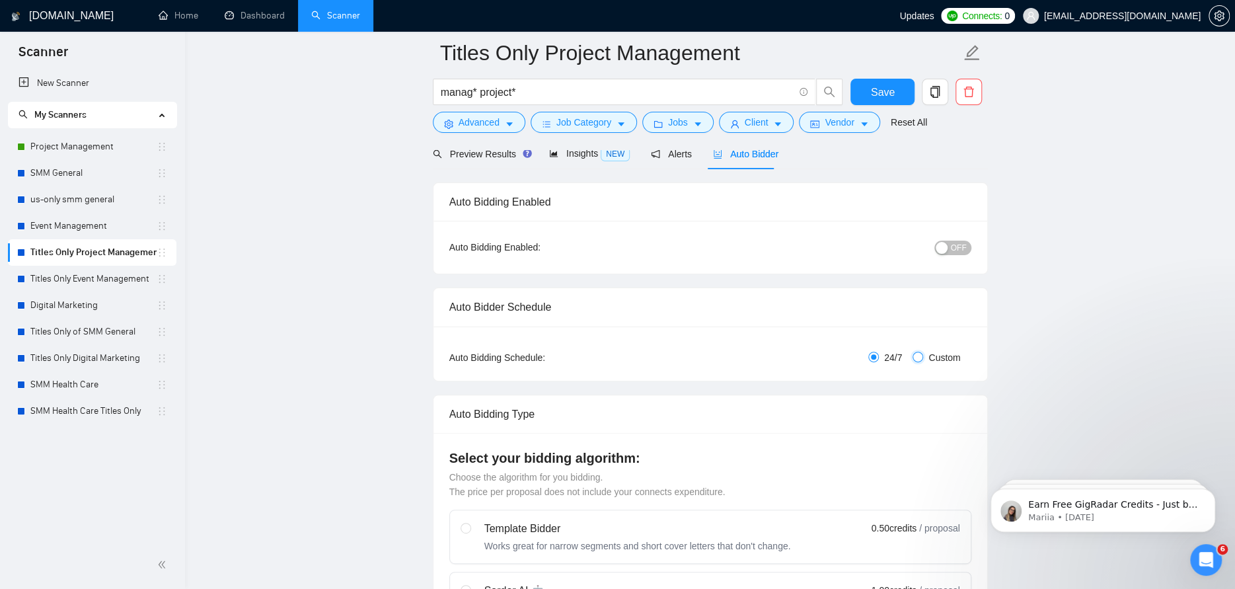
checkbox input "true"
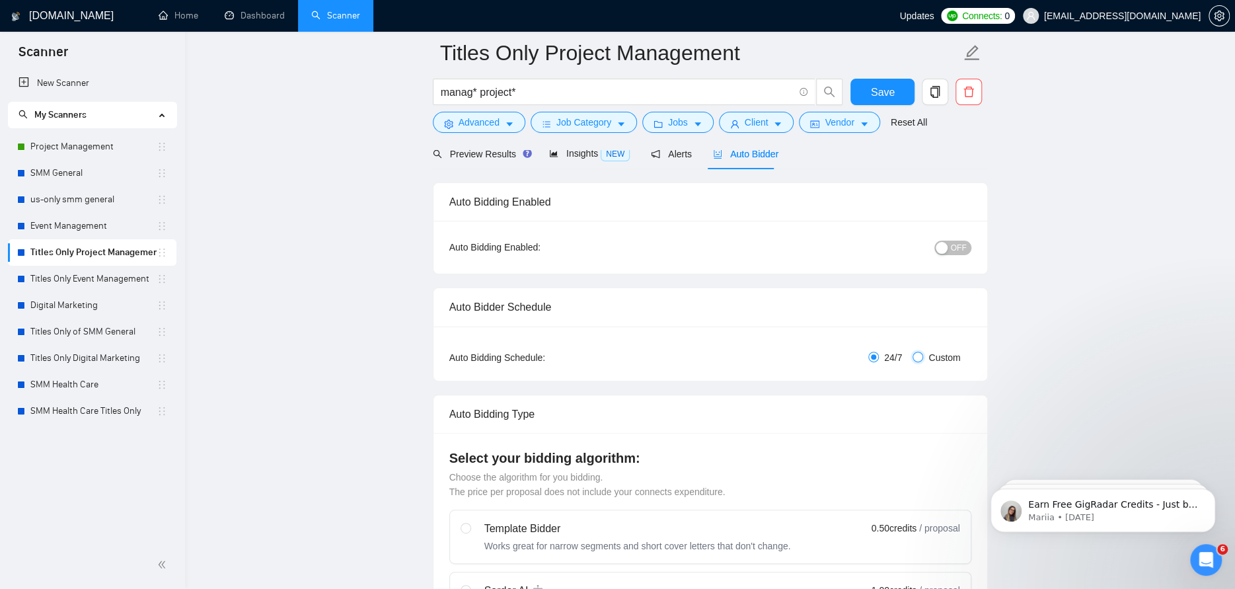
checkbox input "true"
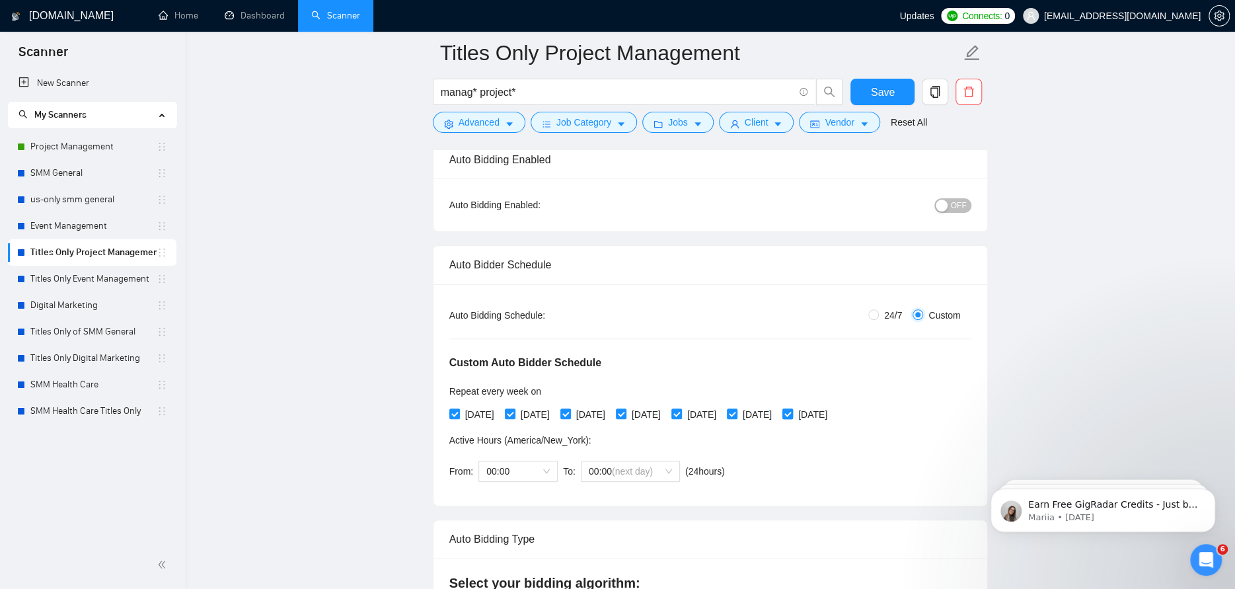
scroll to position [132, 0]
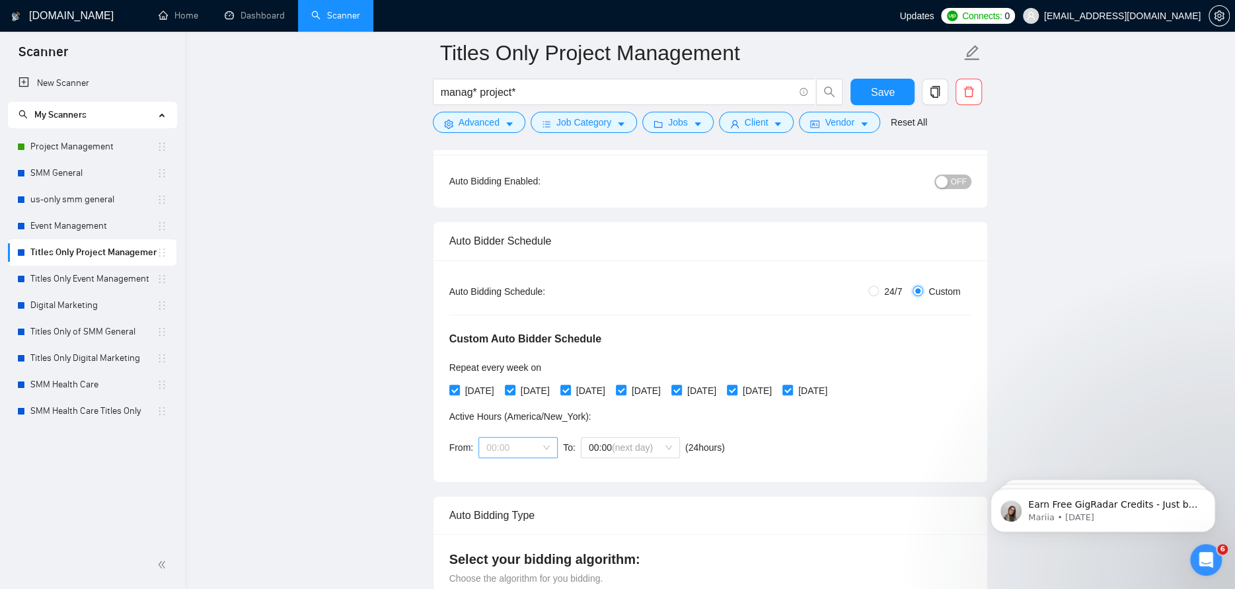
click at [536, 449] on span "00:00" at bounding box center [517, 447] width 63 height 20
drag, startPoint x: 504, startPoint y: 490, endPoint x: 513, endPoint y: 486, distance: 9.5
click at [504, 490] on div "07:00" at bounding box center [516, 487] width 63 height 15
click at [647, 445] on span "(next day)" at bounding box center [632, 447] width 41 height 11
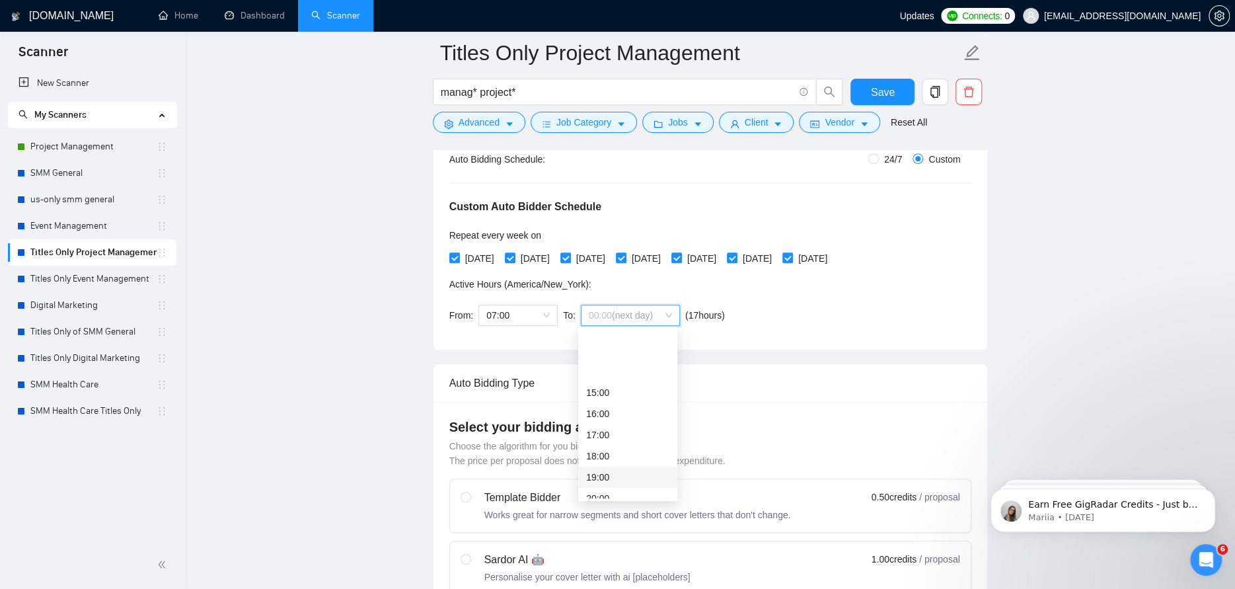
scroll to position [330, 0]
click at [605, 412] on div "19:00" at bounding box center [627, 411] width 83 height 15
click at [875, 94] on span "Save" at bounding box center [883, 92] width 24 height 17
checkbox input "true"
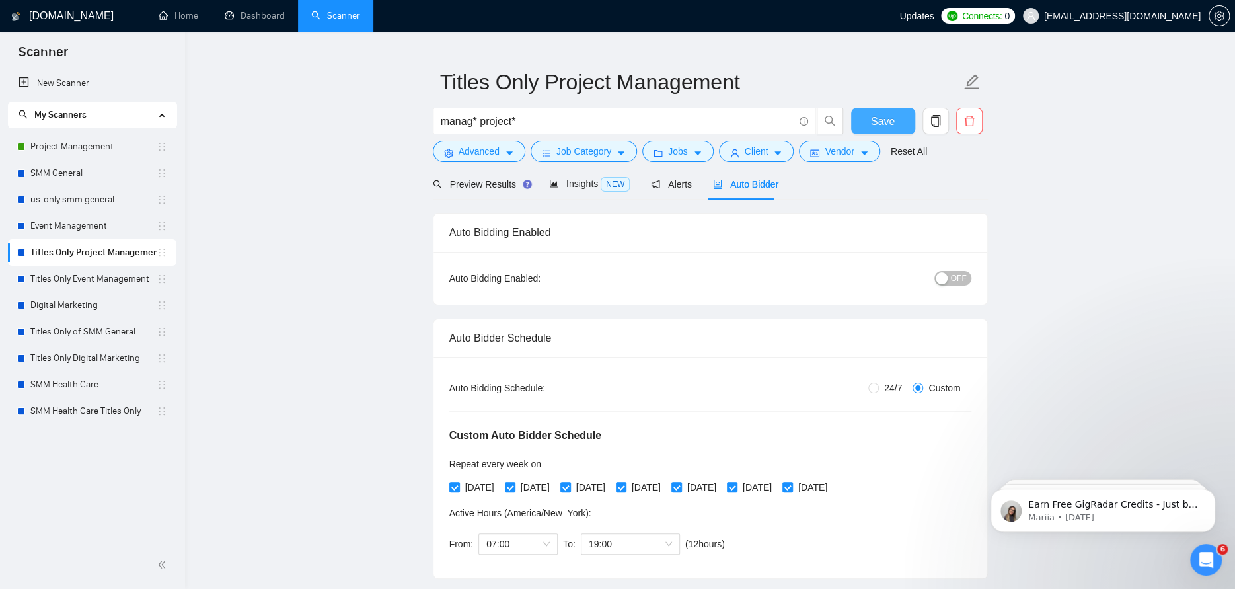
scroll to position [0, 0]
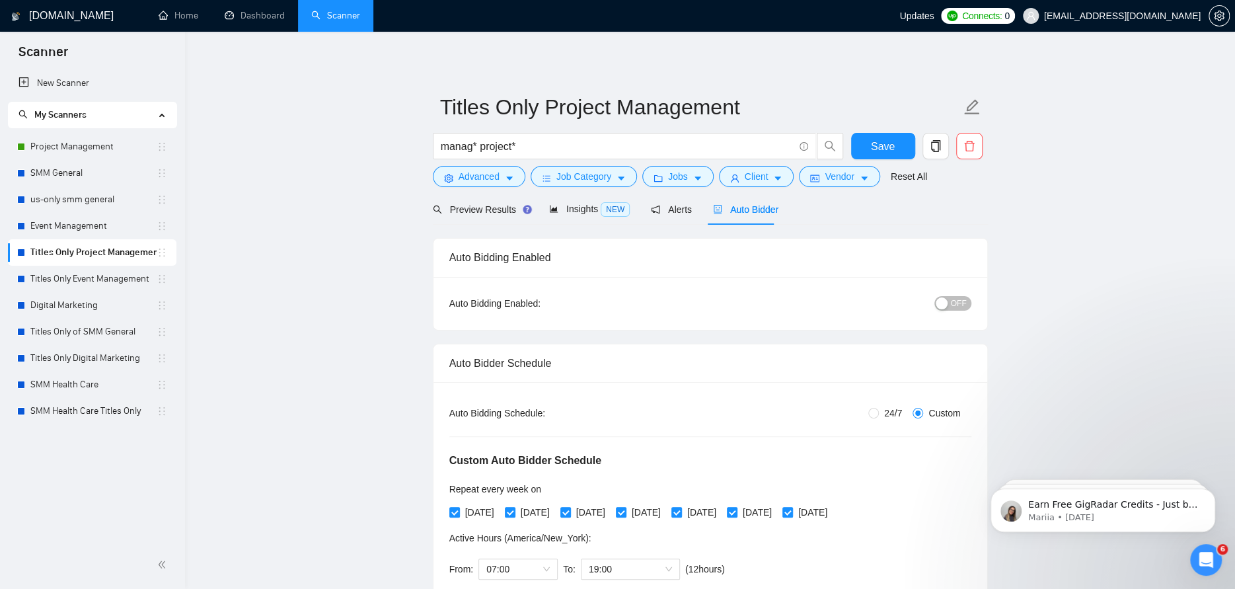
click at [966, 303] on button "OFF" at bounding box center [952, 303] width 37 height 15
click at [881, 145] on span "Save" at bounding box center [883, 146] width 24 height 17
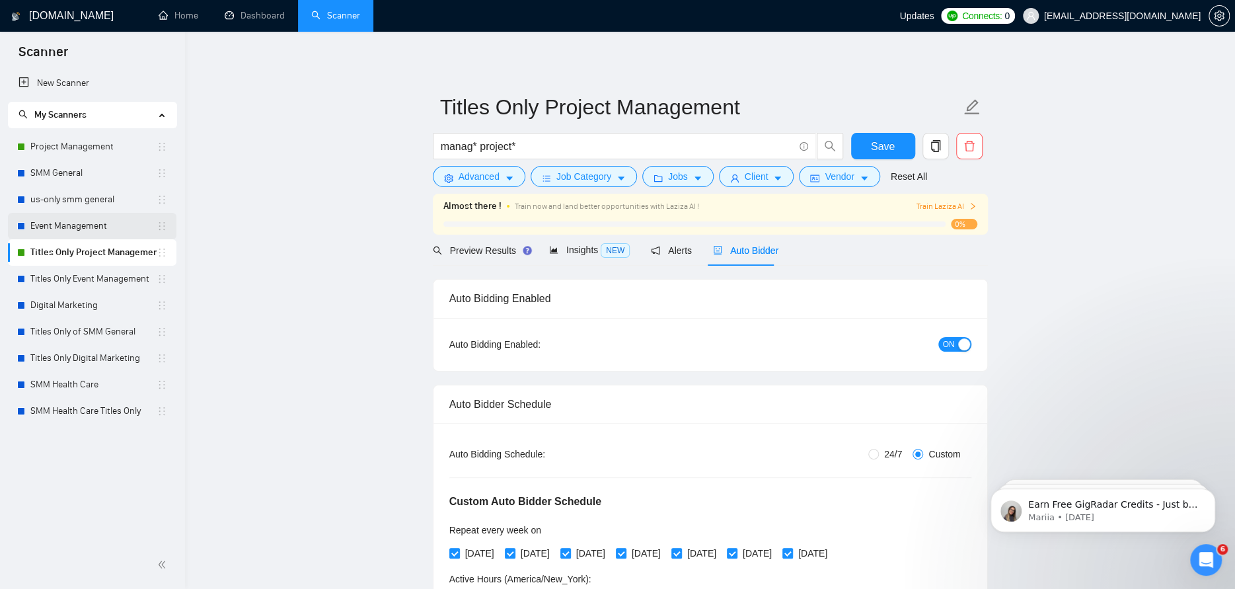
click at [59, 225] on link "Event Management" at bounding box center [93, 226] width 126 height 26
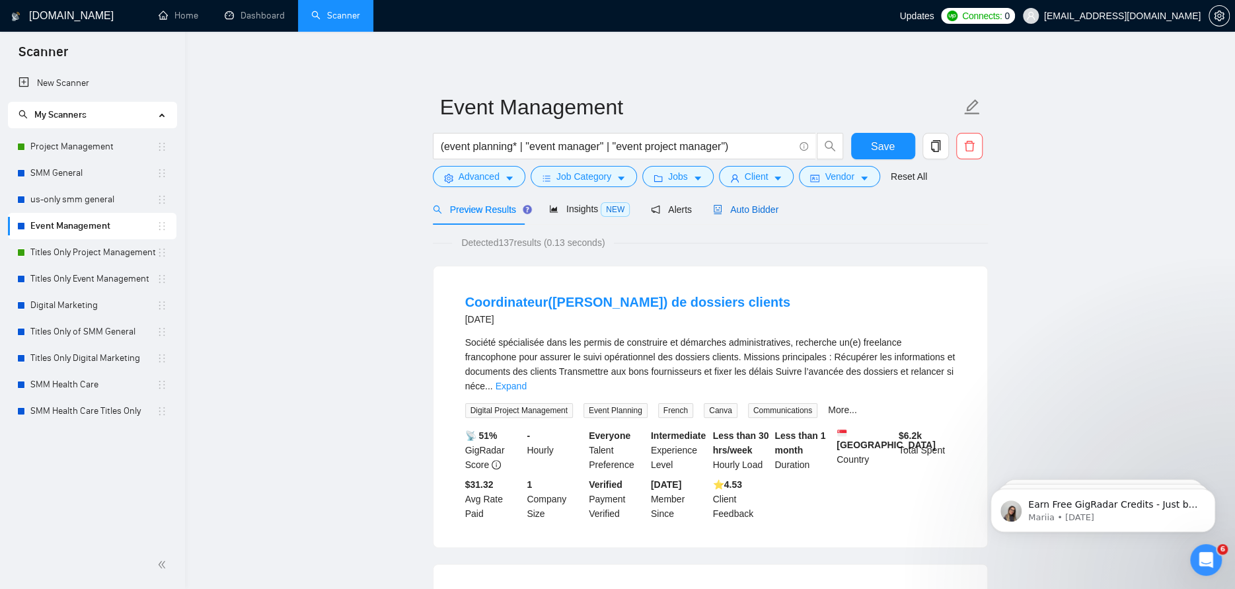
click at [760, 208] on span "Auto Bidder" at bounding box center [745, 209] width 65 height 11
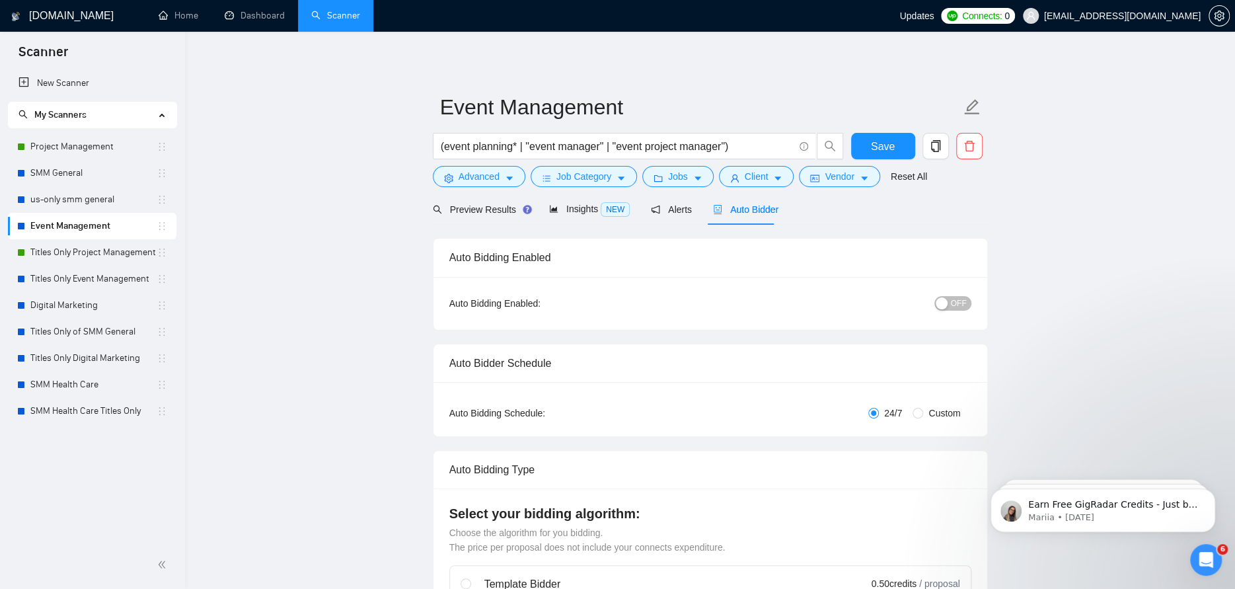
checkbox input "true"
click at [919, 411] on input "Custom" at bounding box center [917, 413] width 11 height 11
radio input "true"
radio input "false"
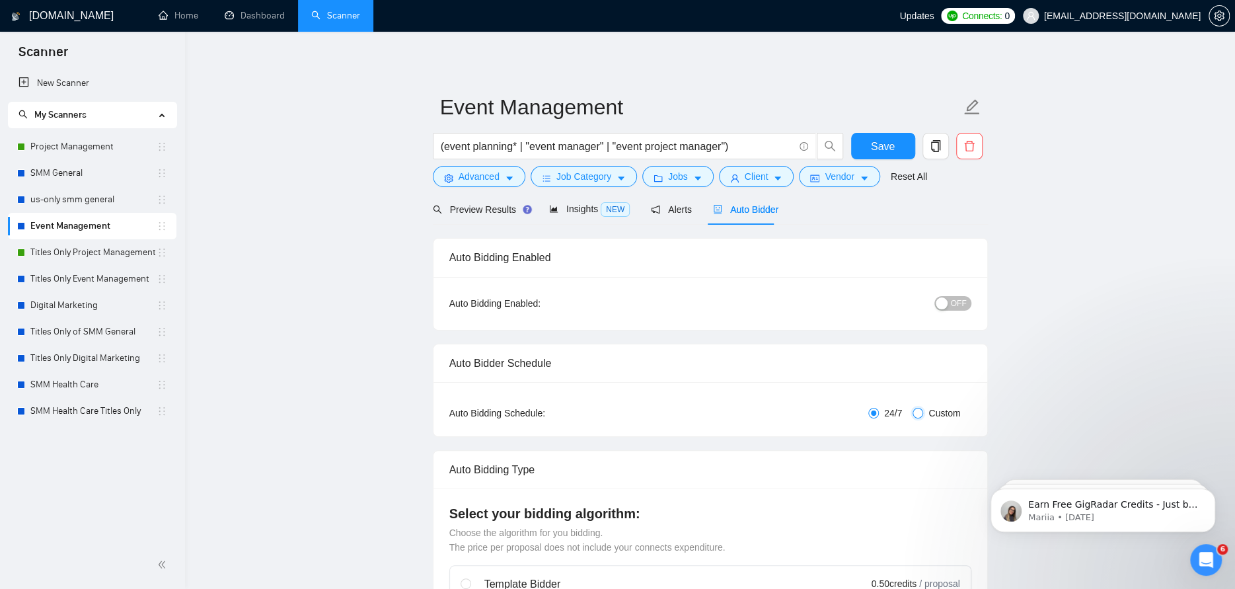
checkbox input "true"
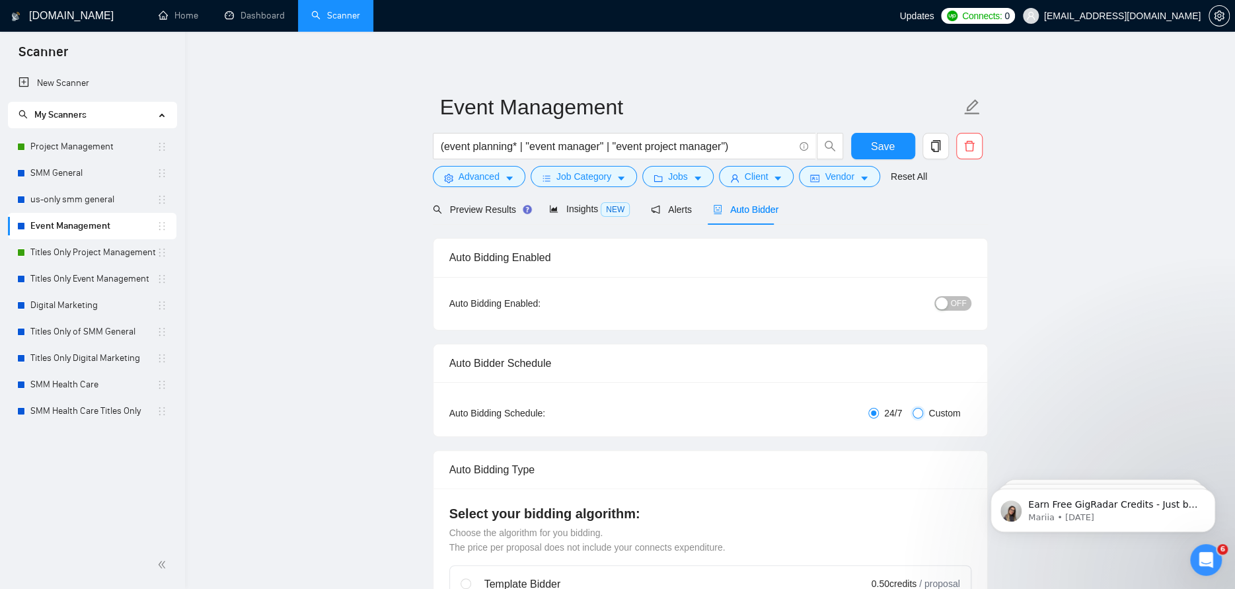
checkbox input "true"
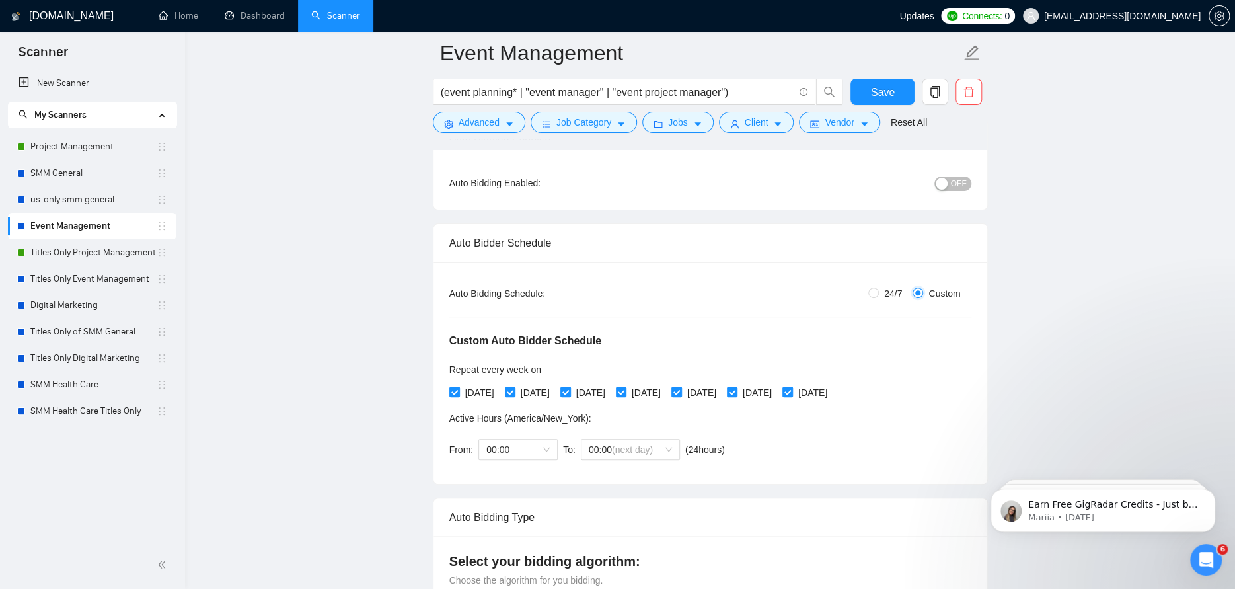
scroll to position [132, 0]
click at [531, 445] on span "00:00" at bounding box center [517, 447] width 63 height 20
click at [505, 550] on div "07:00" at bounding box center [516, 553] width 63 height 15
click at [630, 442] on span "(next day)" at bounding box center [632, 447] width 41 height 11
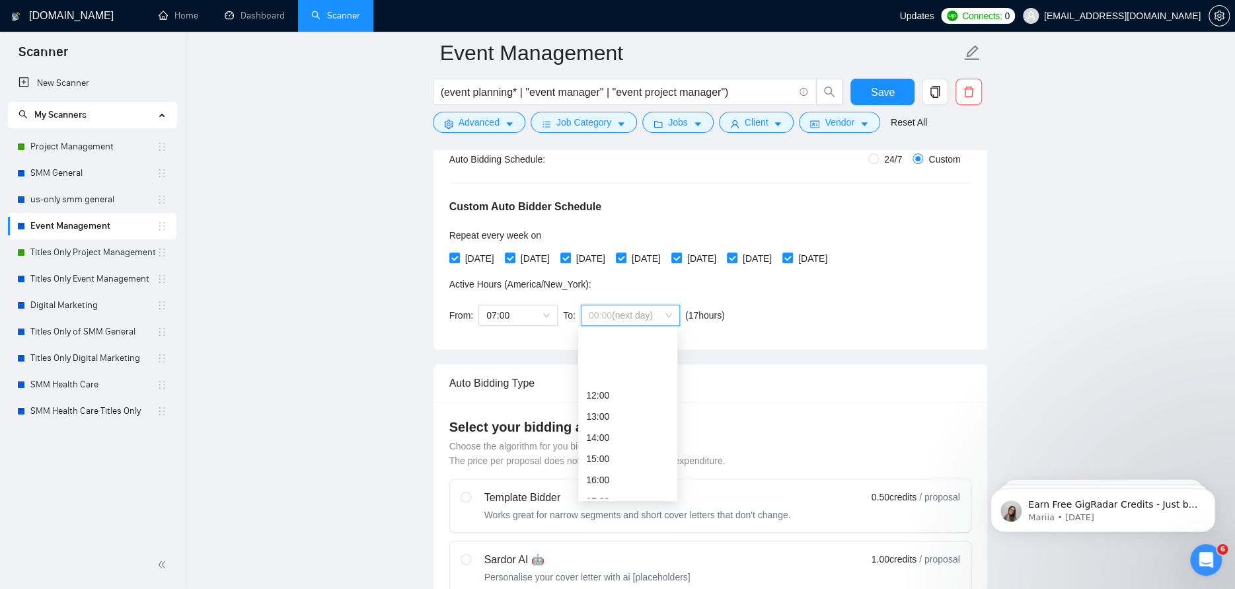
scroll to position [264, 0]
drag, startPoint x: 602, startPoint y: 481, endPoint x: 605, endPoint y: 474, distance: 7.1
click at [602, 481] on div "19:00" at bounding box center [627, 477] width 83 height 15
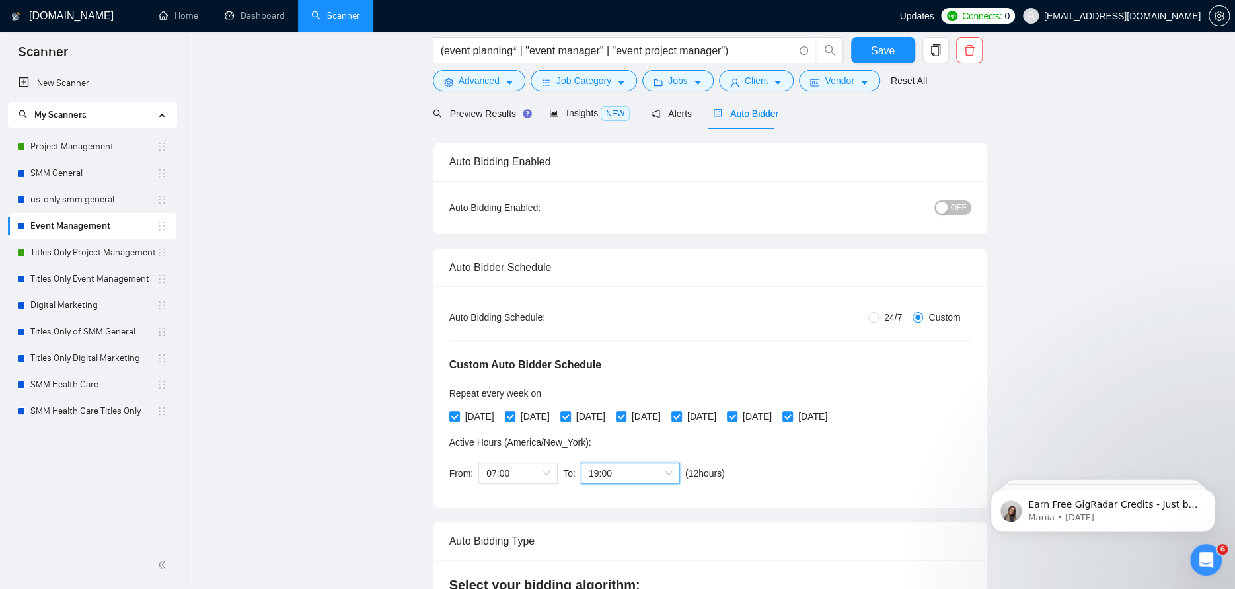
scroll to position [0, 0]
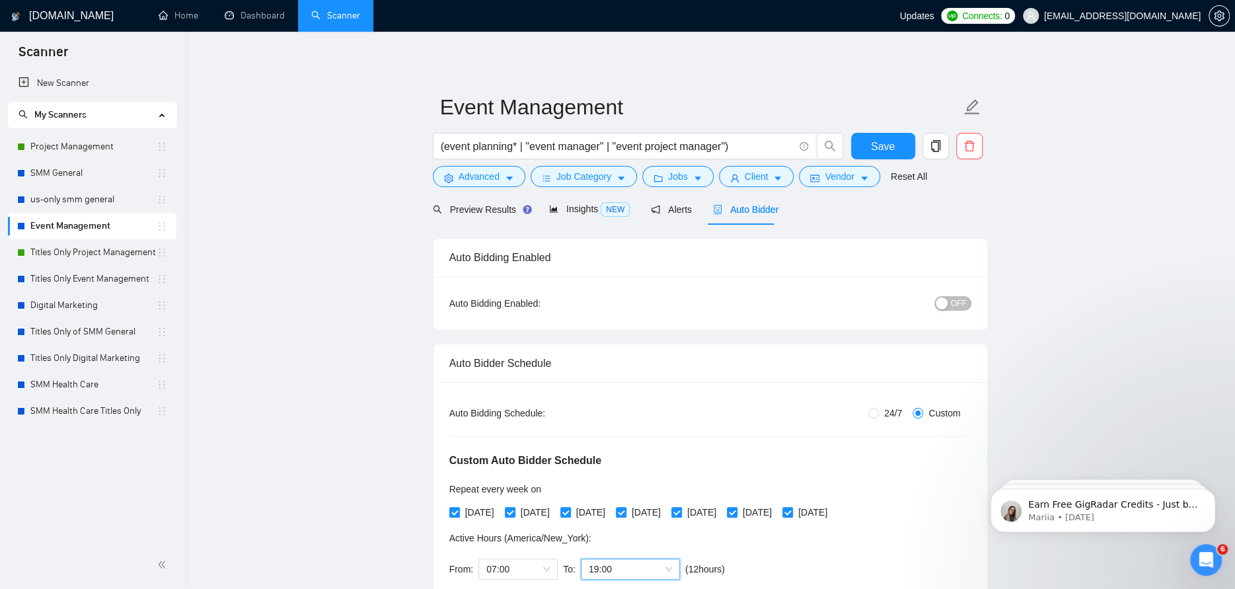
click at [945, 313] on div "OFF" at bounding box center [884, 303] width 174 height 21
click at [939, 297] on div "button" at bounding box center [942, 303] width 12 height 12
drag, startPoint x: 877, startPoint y: 145, endPoint x: 385, endPoint y: 226, distance: 499.4
click at [877, 145] on span "Save" at bounding box center [883, 146] width 24 height 17
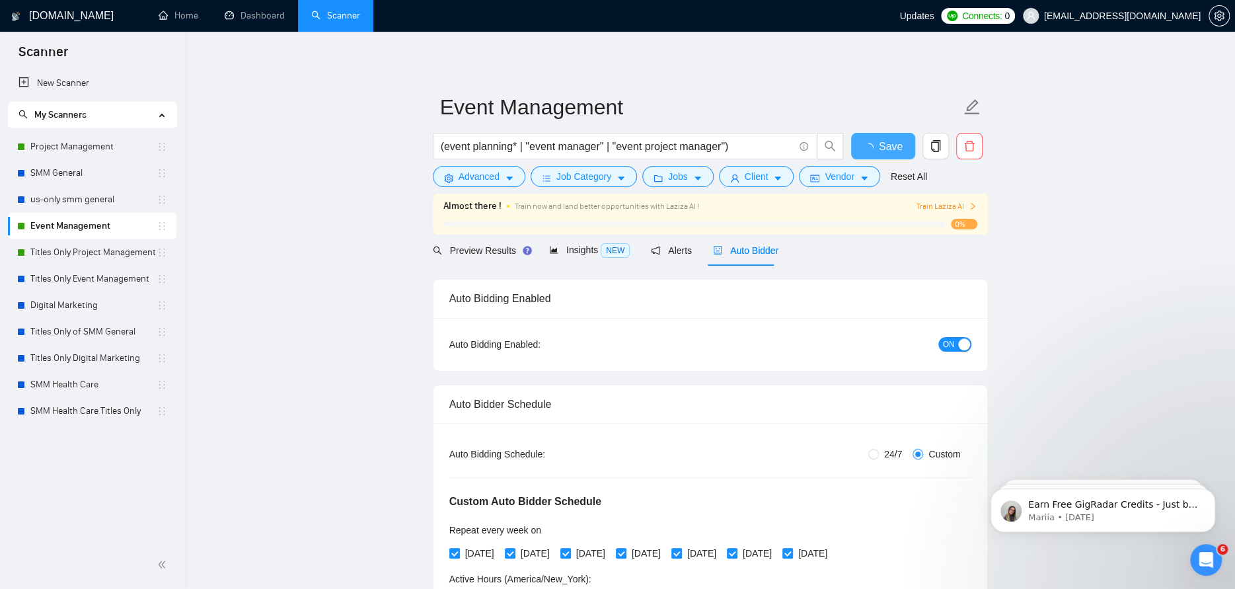
checkbox input "true"
click at [72, 274] on link "Titles Only Event Management" at bounding box center [93, 279] width 126 height 26
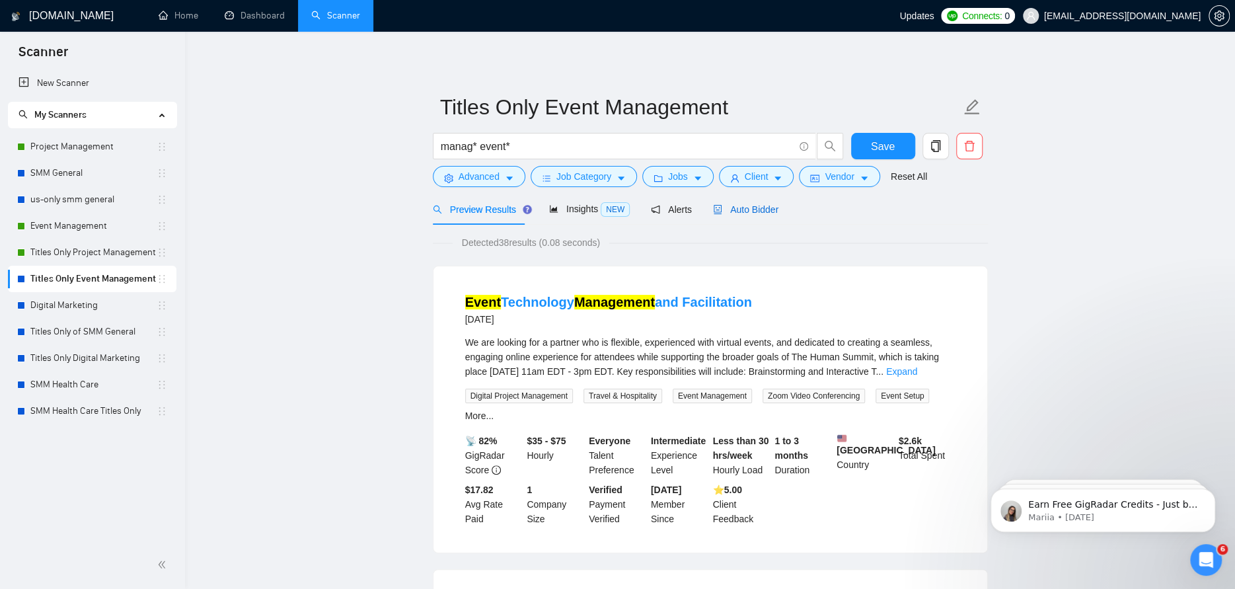
click at [772, 209] on span "Auto Bidder" at bounding box center [745, 209] width 65 height 11
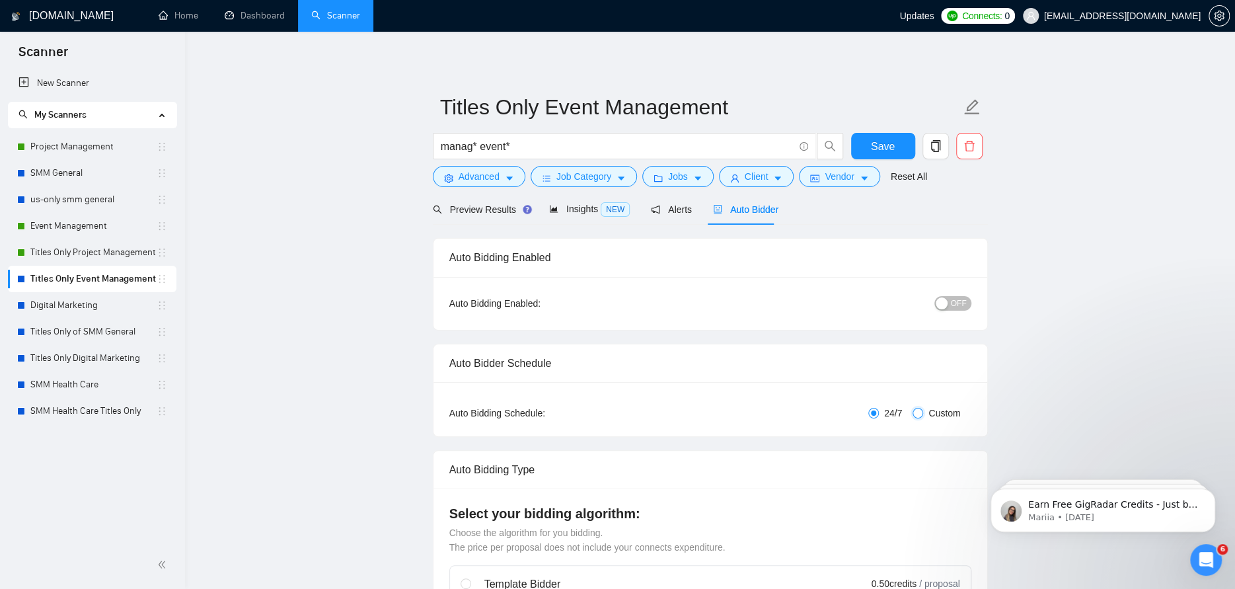
click at [922, 412] on input "Custom" at bounding box center [917, 413] width 11 height 11
radio input "true"
radio input "false"
checkbox input "true"
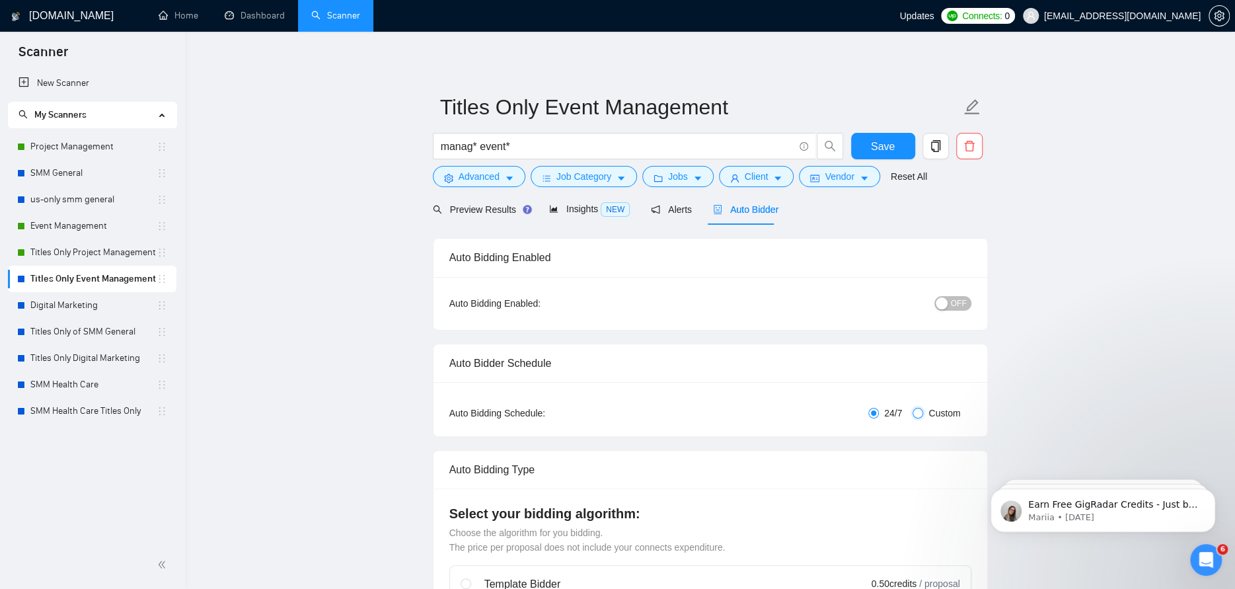
checkbox input "true"
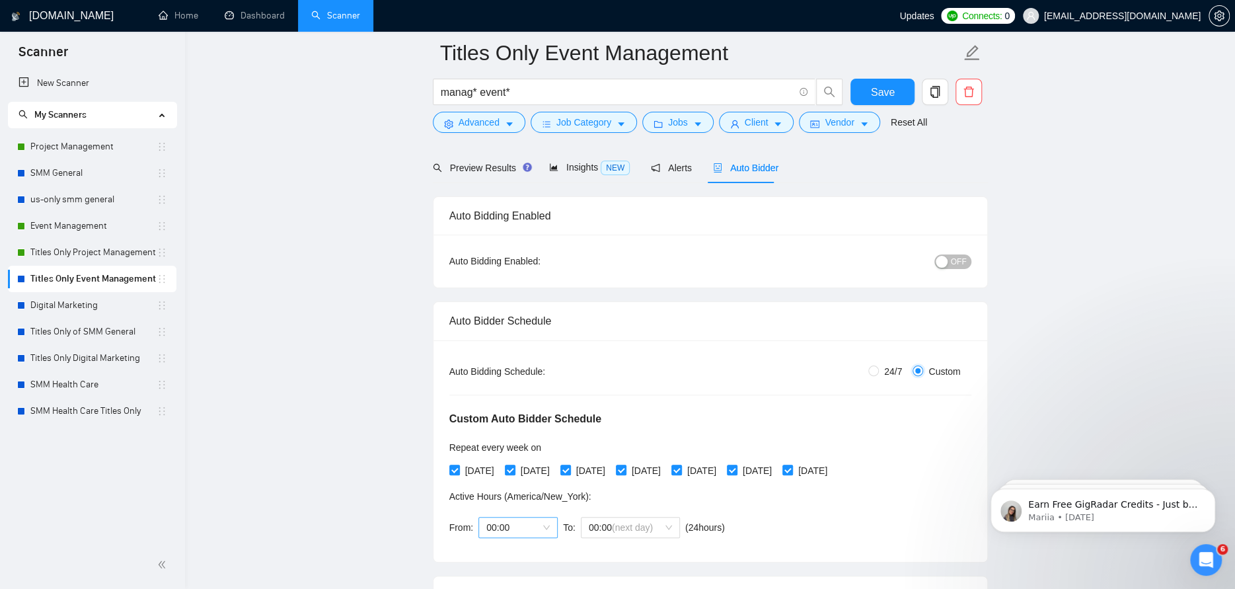
scroll to position [132, 0]
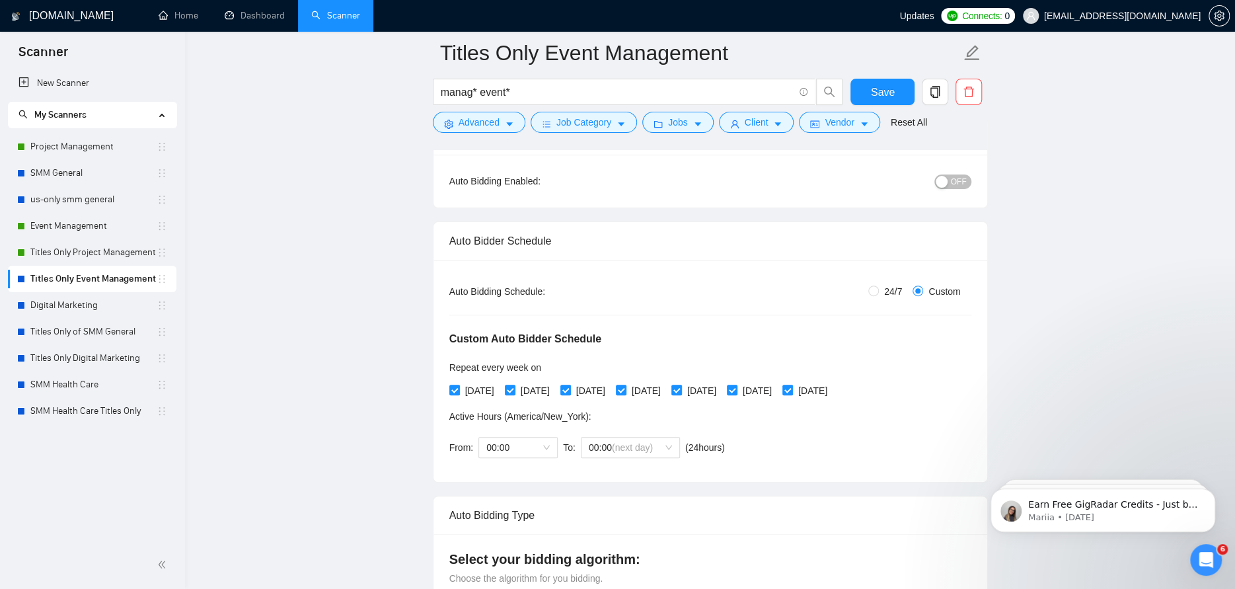
drag, startPoint x: 529, startPoint y: 431, endPoint x: 528, endPoint y: 440, distance: 9.3
click at [529, 431] on div "From: 00:00 To: 00:00 (next day) ( 24 hours) [GEOGRAPHIC_DATA]/New_York" at bounding box center [589, 447] width 281 height 37
click at [527, 443] on span "00:00" at bounding box center [517, 447] width 63 height 20
click at [510, 488] on div "07:00" at bounding box center [516, 487] width 63 height 15
click at [620, 451] on span "(next day)" at bounding box center [632, 447] width 41 height 11
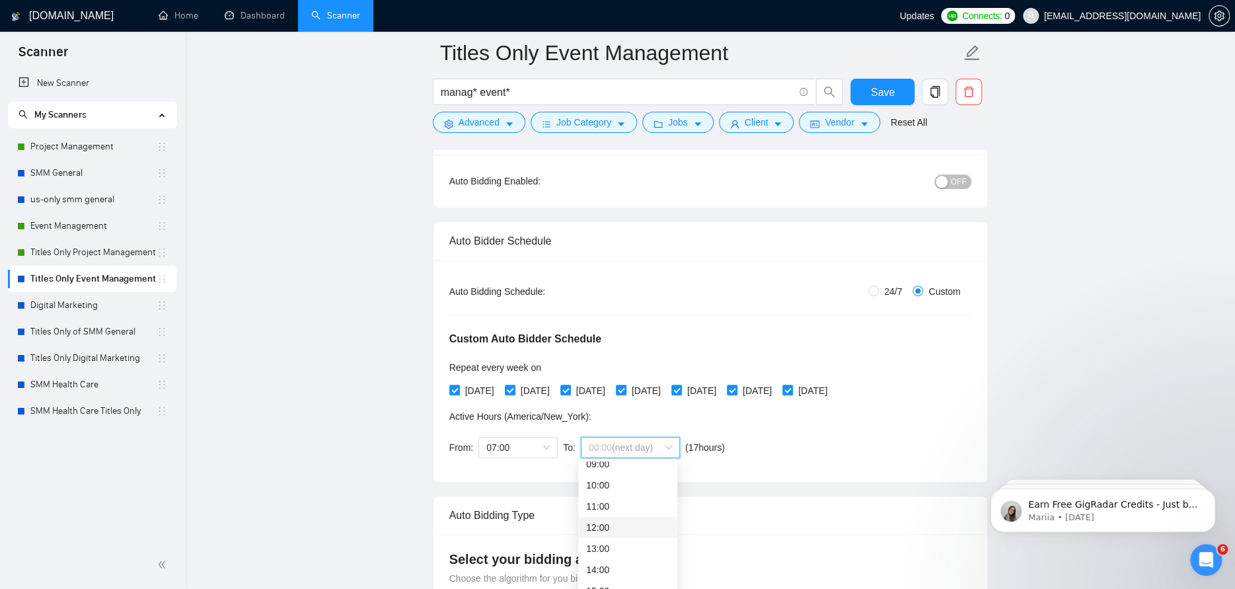
scroll to position [330, 0]
click at [625, 544] on div "19:00" at bounding box center [627, 543] width 83 height 15
click at [959, 184] on span "OFF" at bounding box center [959, 181] width 16 height 15
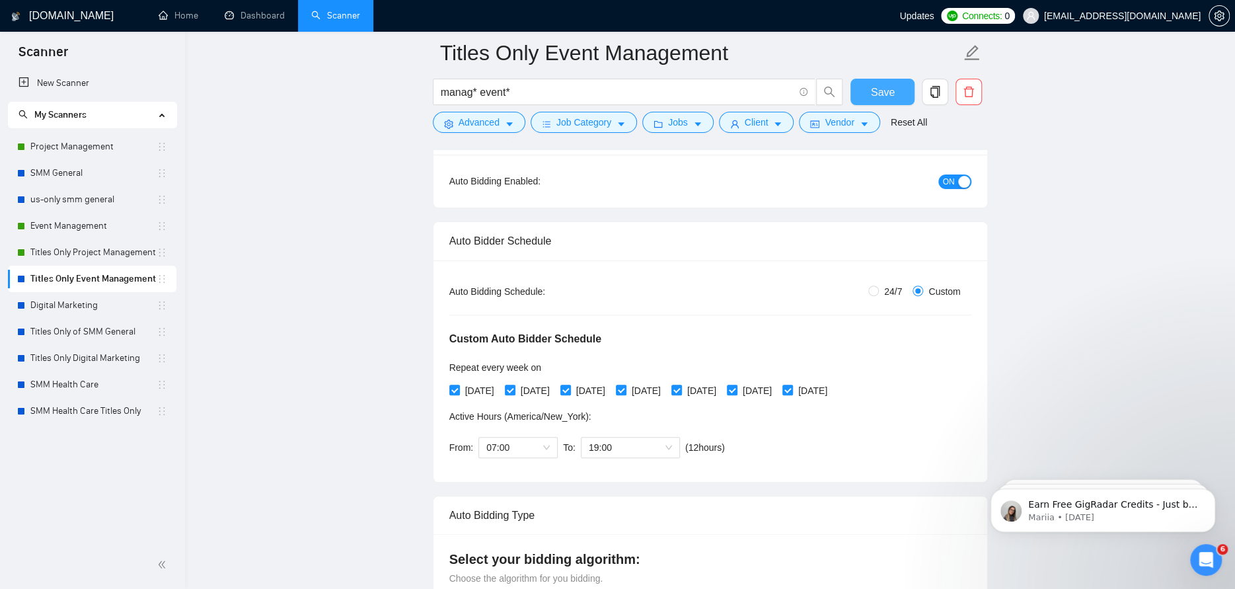
click at [891, 91] on span "Save" at bounding box center [883, 92] width 24 height 17
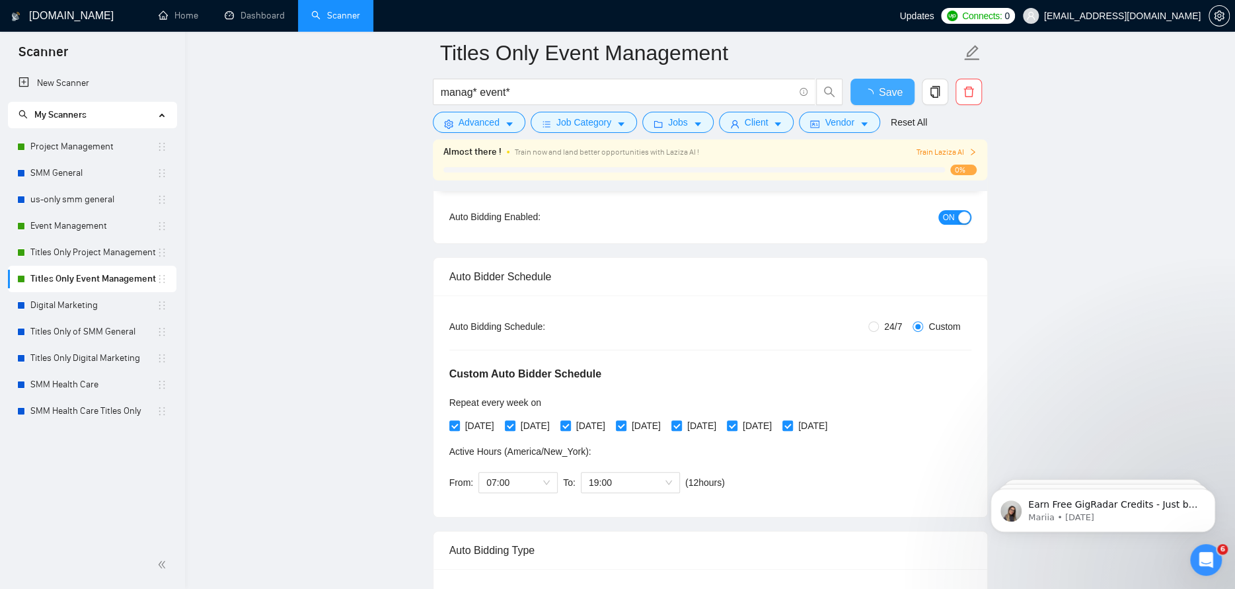
checkbox input "true"
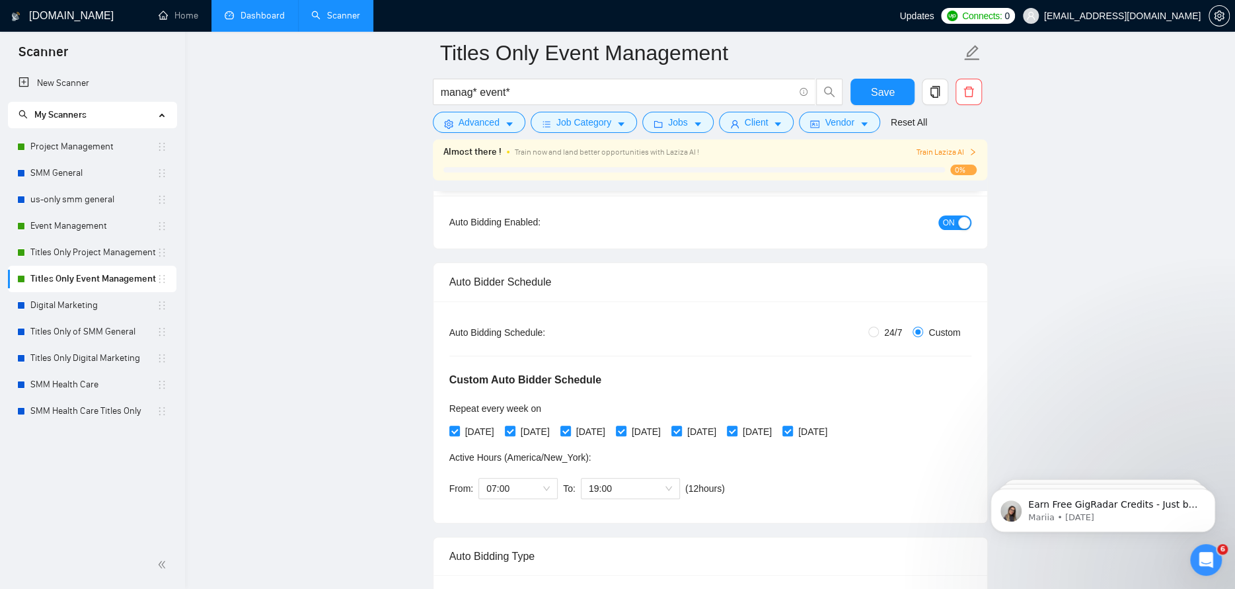
click at [251, 15] on link "Dashboard" at bounding box center [255, 15] width 60 height 11
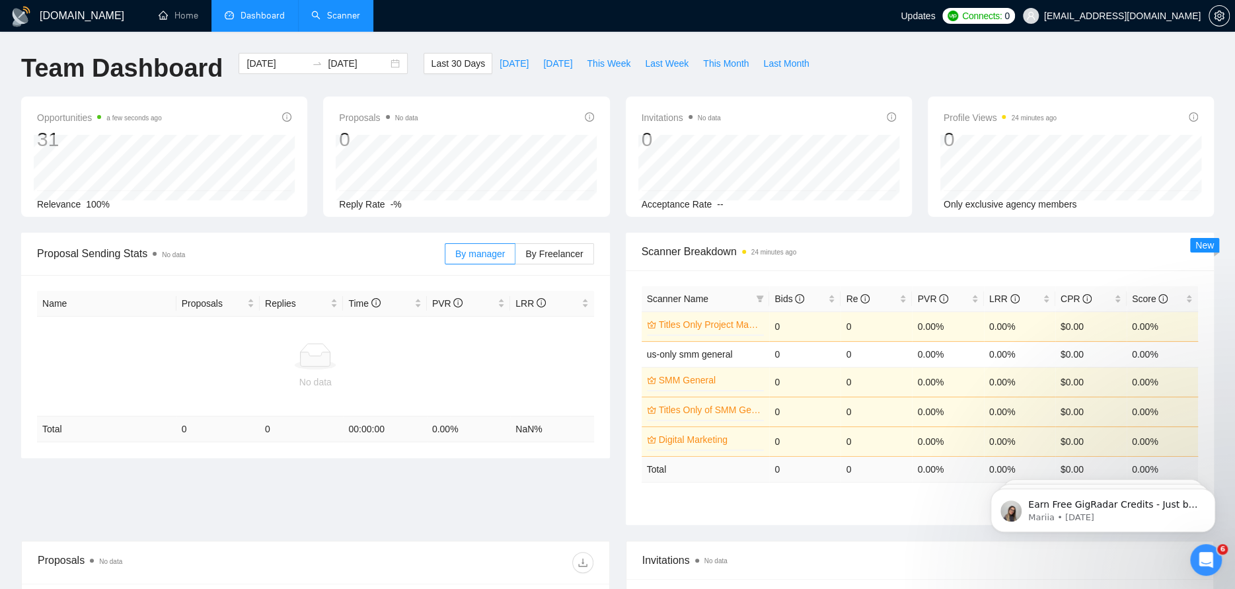
click at [323, 13] on link "Scanner" at bounding box center [335, 15] width 49 height 11
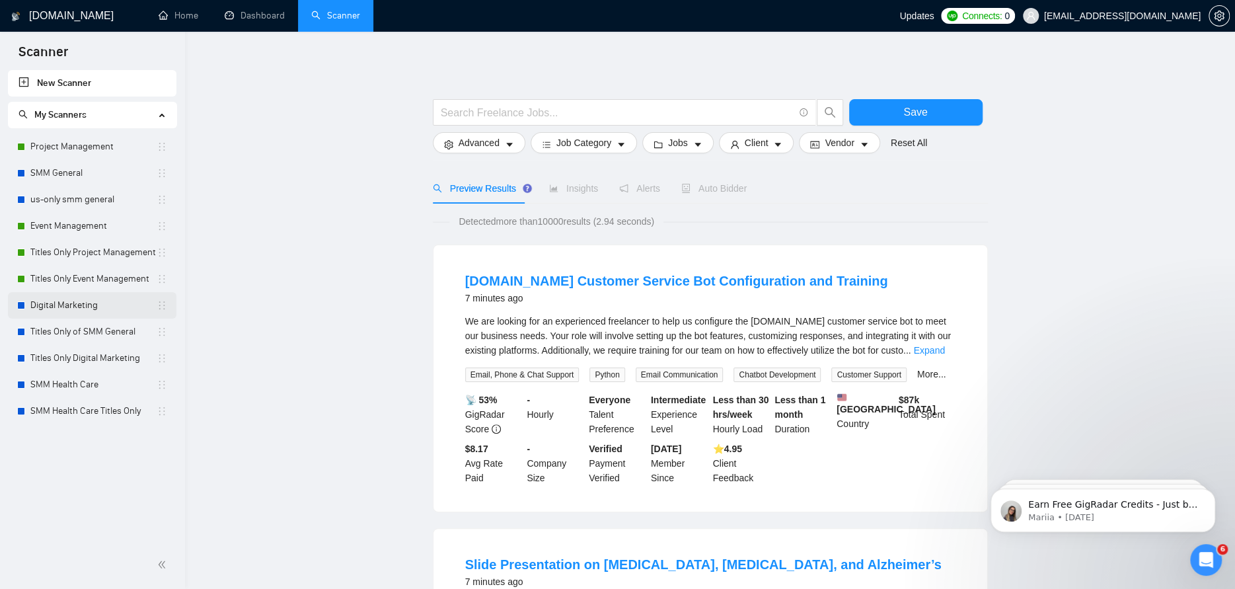
click at [57, 309] on link "Digital Marketing" at bounding box center [93, 305] width 126 height 26
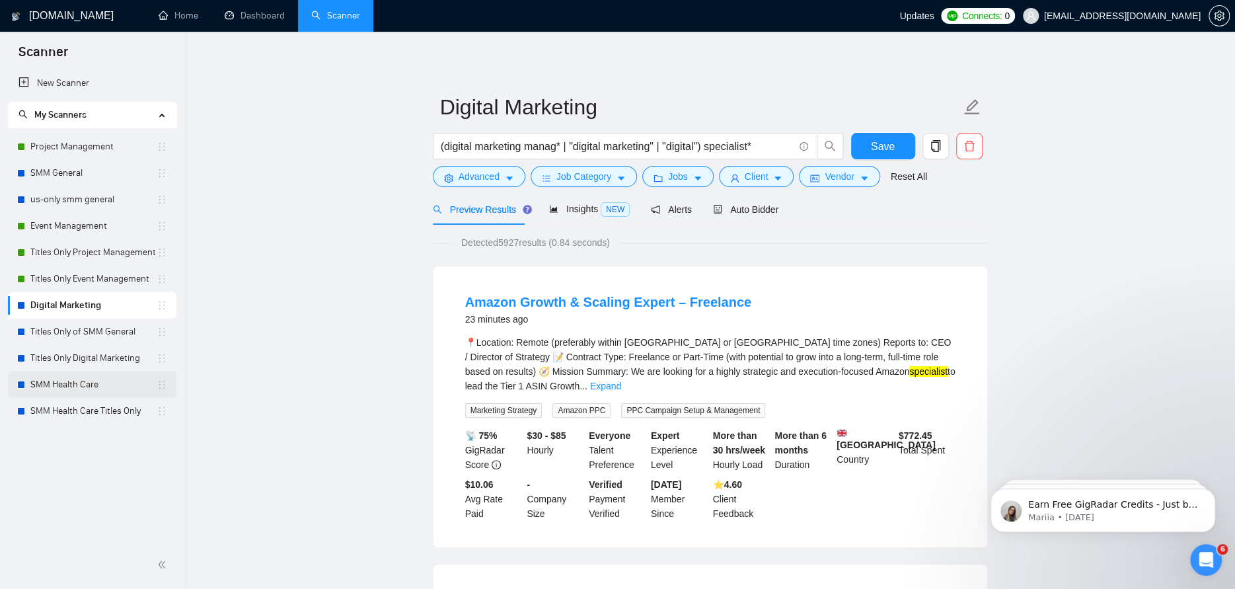
click at [53, 385] on link "SMM Health Care" at bounding box center [93, 384] width 126 height 26
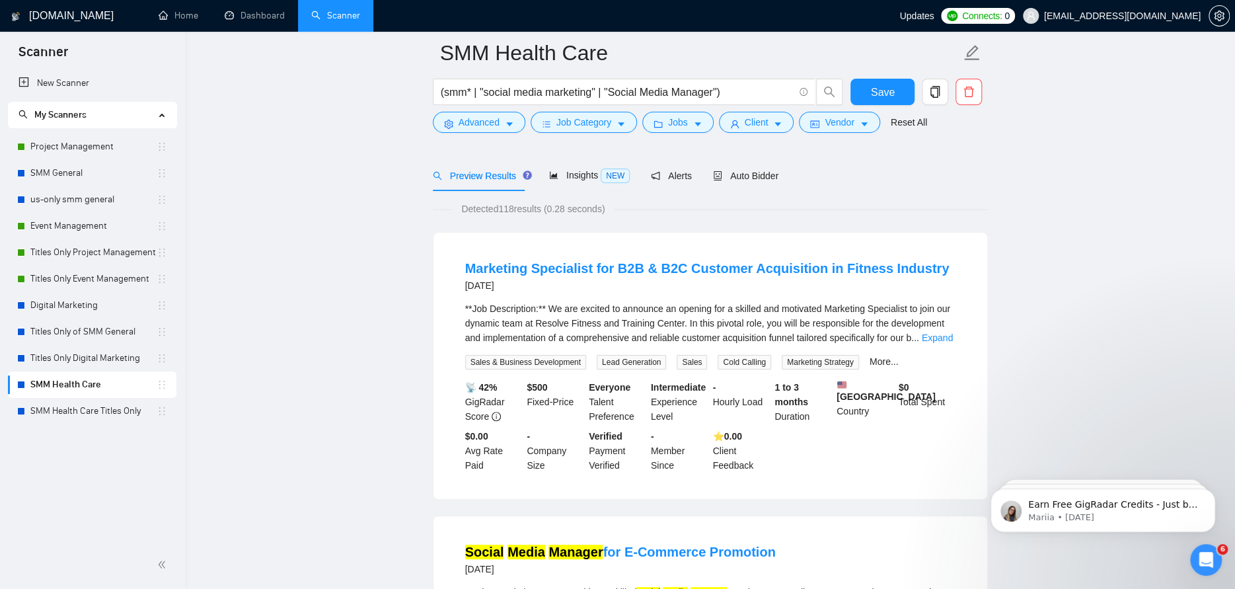
scroll to position [66, 0]
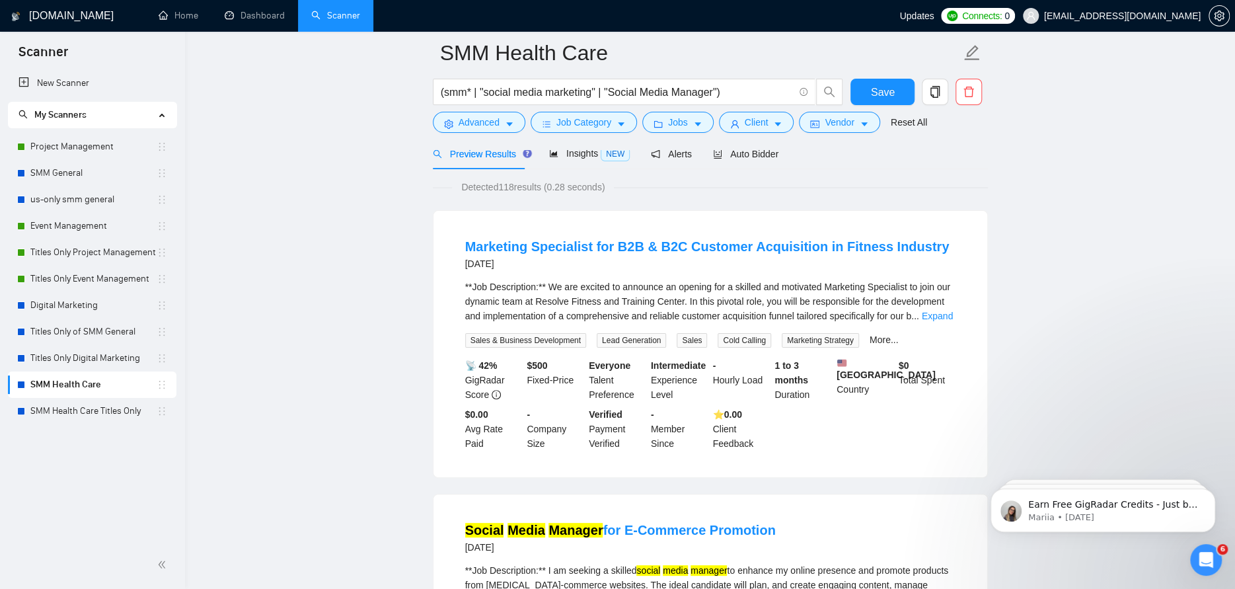
click at [756, 144] on div at bounding box center [710, 144] width 555 height 11
click at [755, 147] on div at bounding box center [710, 144] width 555 height 11
click at [754, 155] on span "Auto Bidder" at bounding box center [745, 154] width 65 height 11
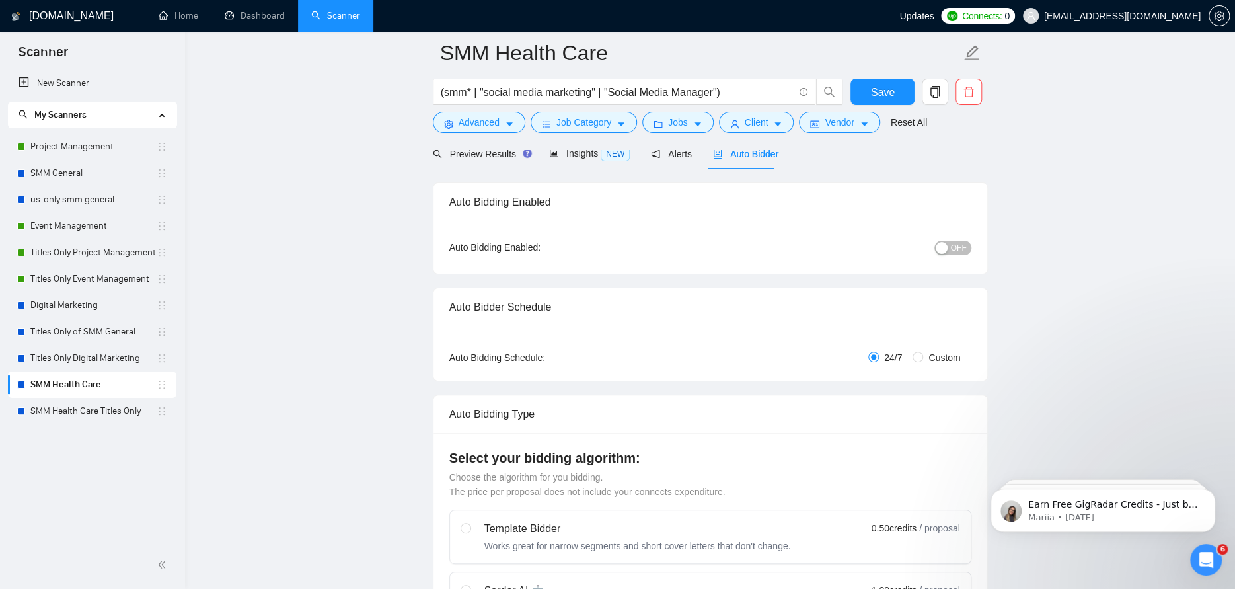
checkbox input "true"
click at [962, 243] on span "OFF" at bounding box center [959, 247] width 16 height 15
click at [889, 94] on span "Save" at bounding box center [883, 92] width 24 height 17
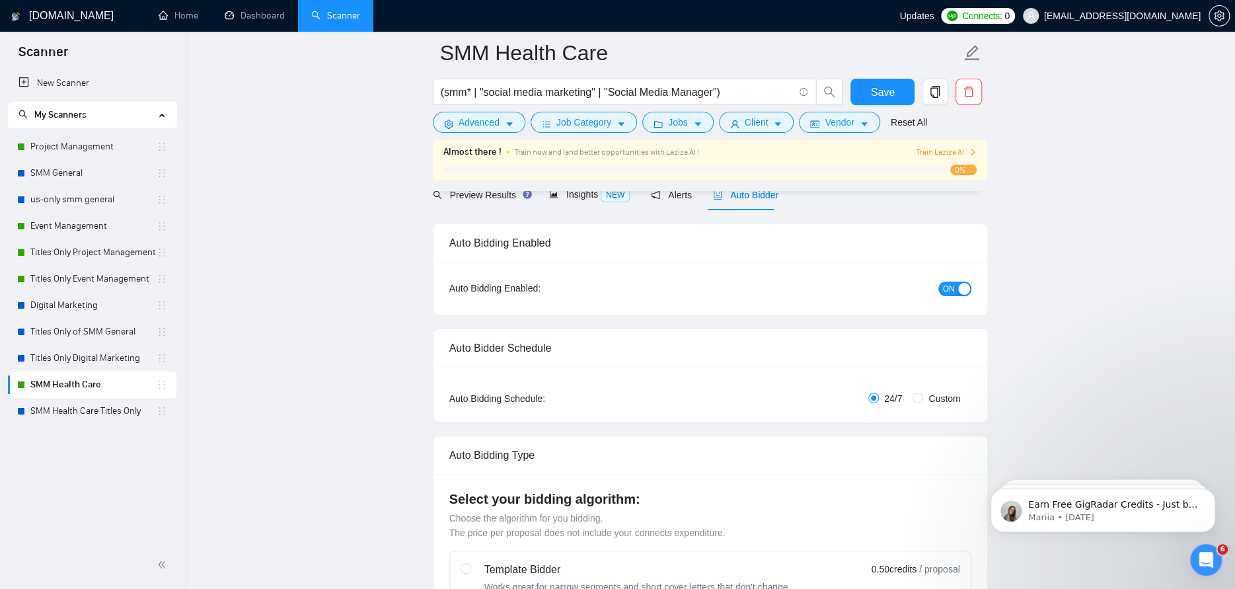
click at [957, 152] on span "Train Laziza AI" at bounding box center [946, 152] width 61 height 13
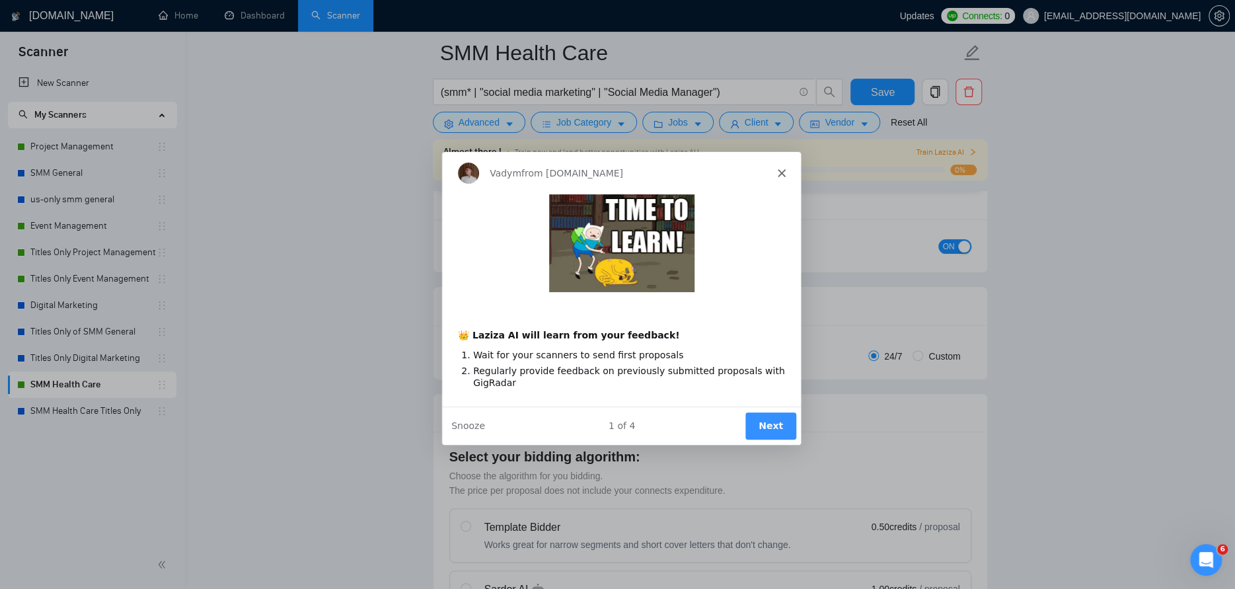
scroll to position [198, 0]
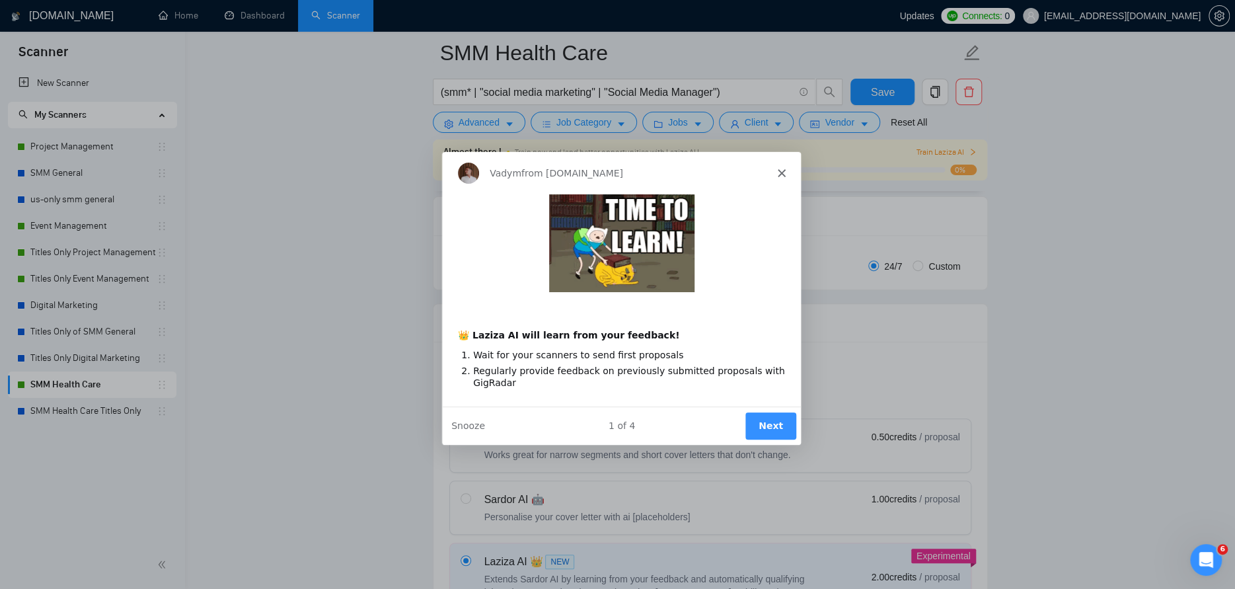
click at [762, 413] on button "Next" at bounding box center [769, 425] width 51 height 27
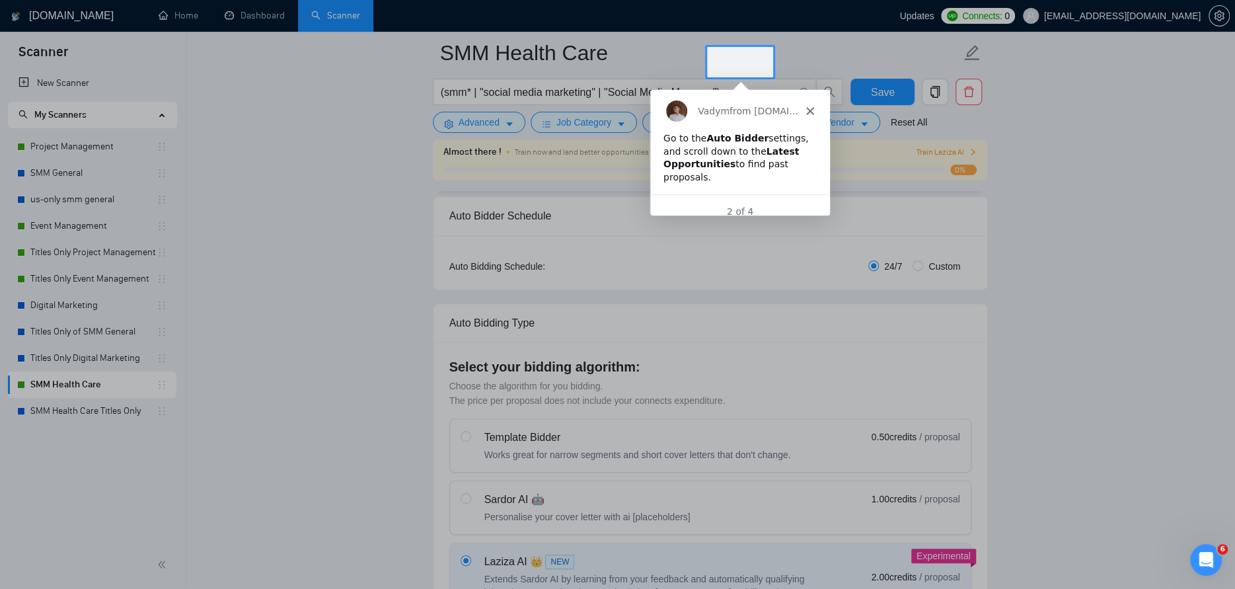
scroll to position [0, 0]
click at [811, 108] on polygon "Close" at bounding box center [809, 110] width 8 height 8
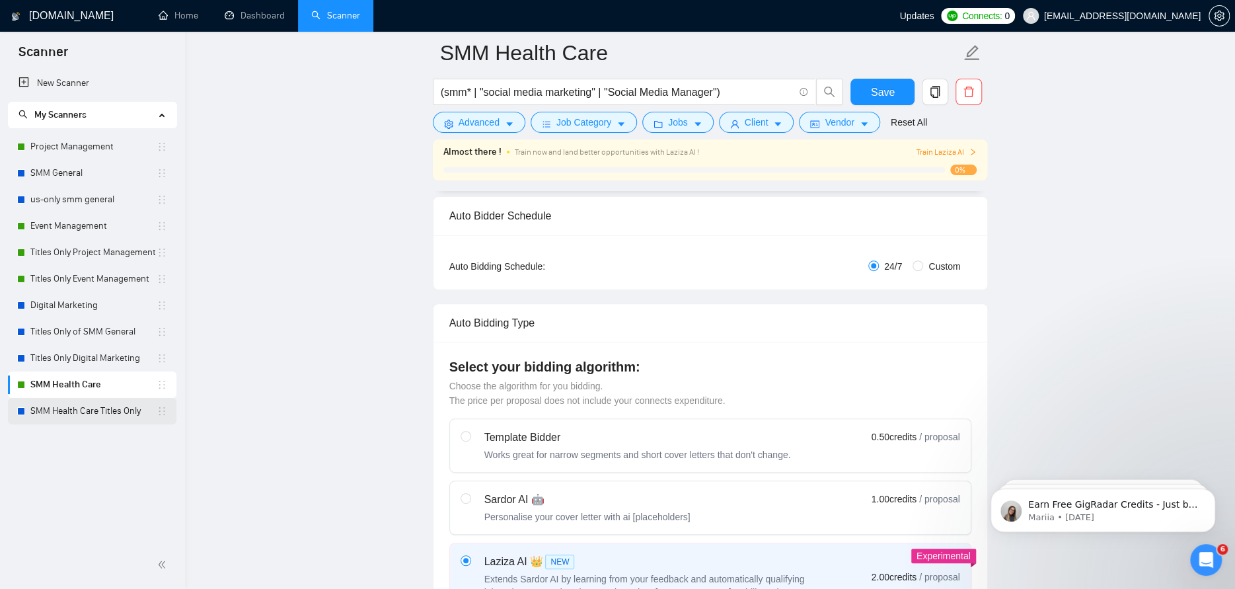
click at [98, 419] on link "SMM Health Care Titles Only" at bounding box center [93, 411] width 126 height 26
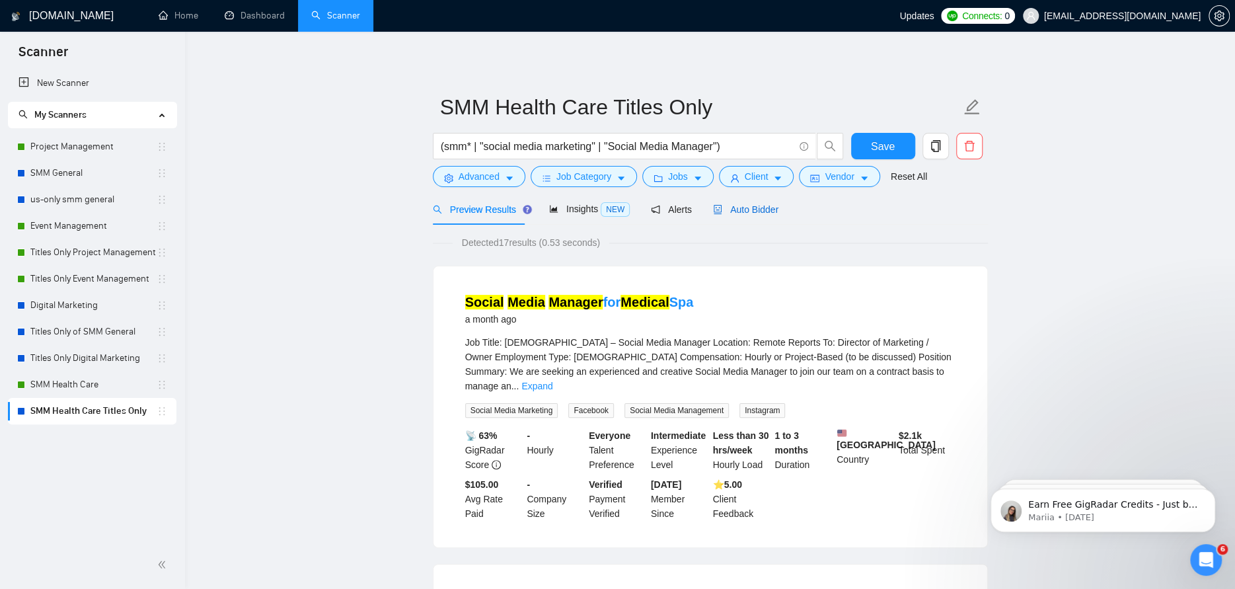
click at [745, 209] on span "Auto Bidder" at bounding box center [745, 209] width 65 height 11
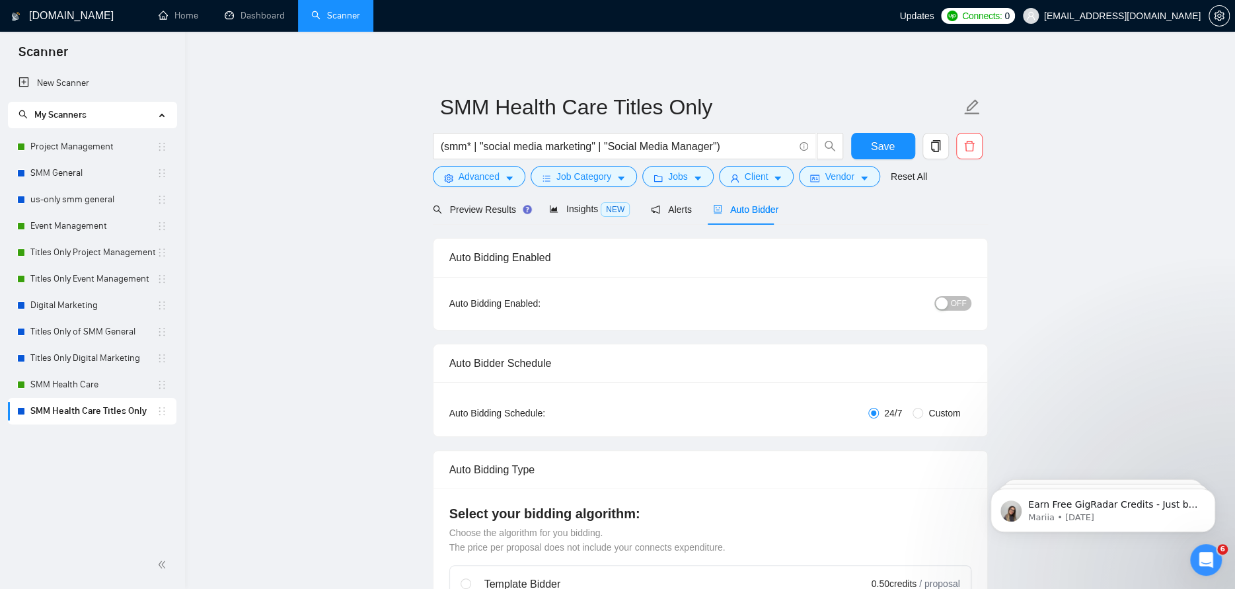
click at [959, 296] on span "OFF" at bounding box center [959, 303] width 16 height 15
click at [883, 145] on span "Save" at bounding box center [883, 146] width 24 height 17
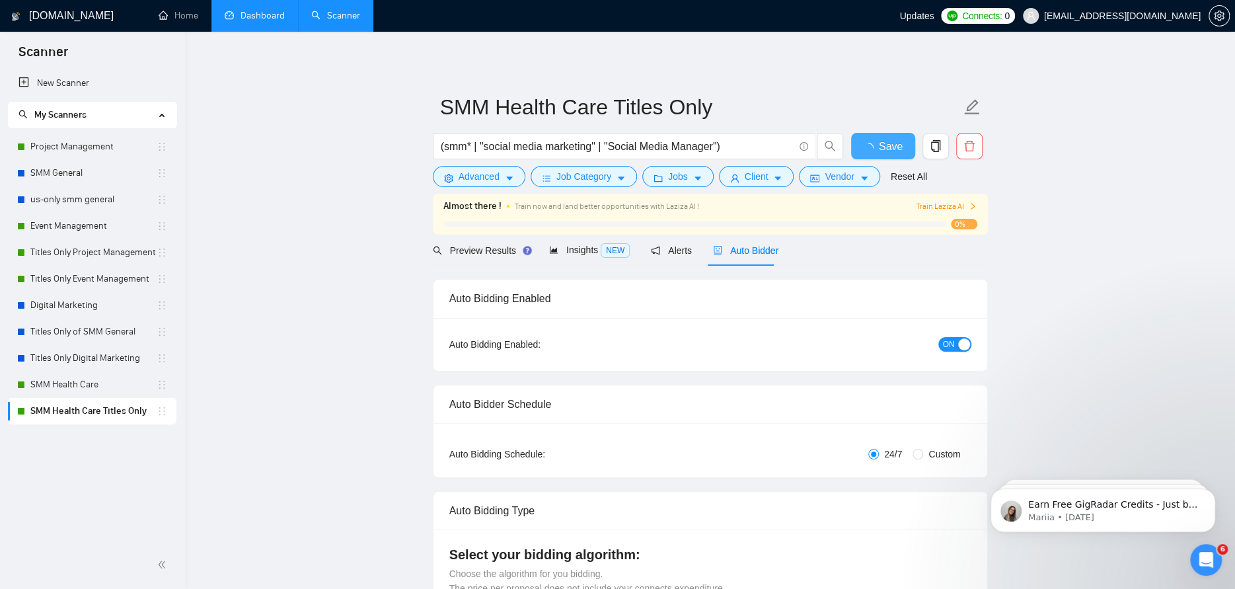
checkbox input "true"
click at [251, 11] on link "Dashboard" at bounding box center [255, 15] width 60 height 11
